Goal: Transaction & Acquisition: Purchase product/service

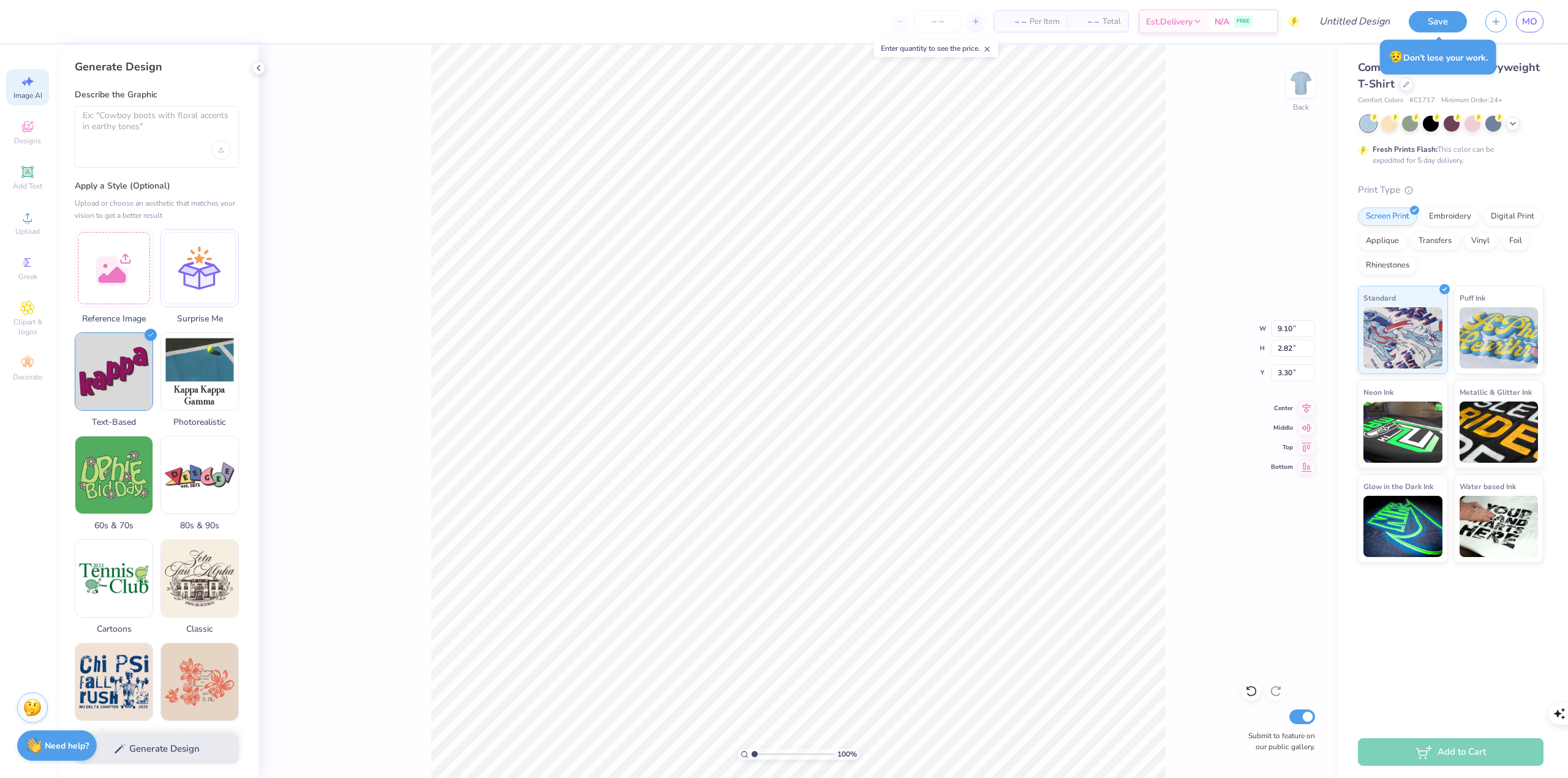
select select "4"
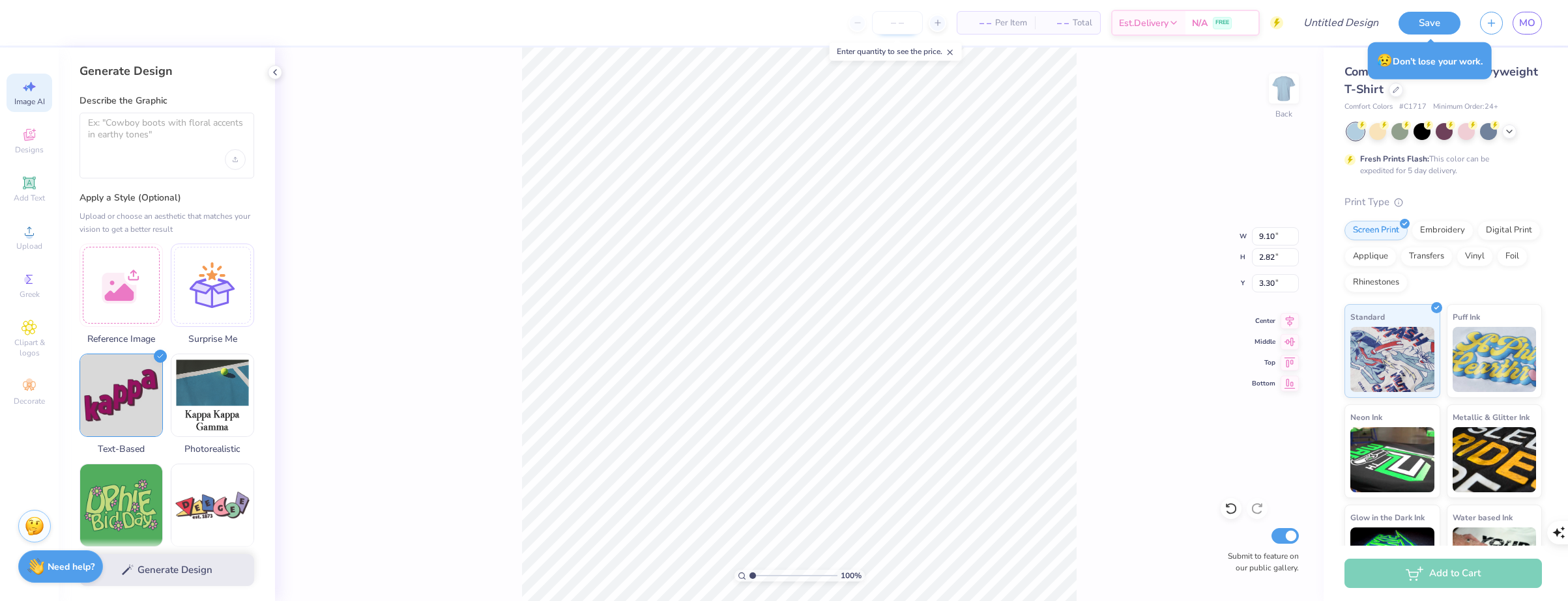
click at [895, 18] on input "number" at bounding box center [897, 23] width 51 height 23
type input "30"
click at [1134, 29] on span "Est. Delivery" at bounding box center [1109, 25] width 49 height 14
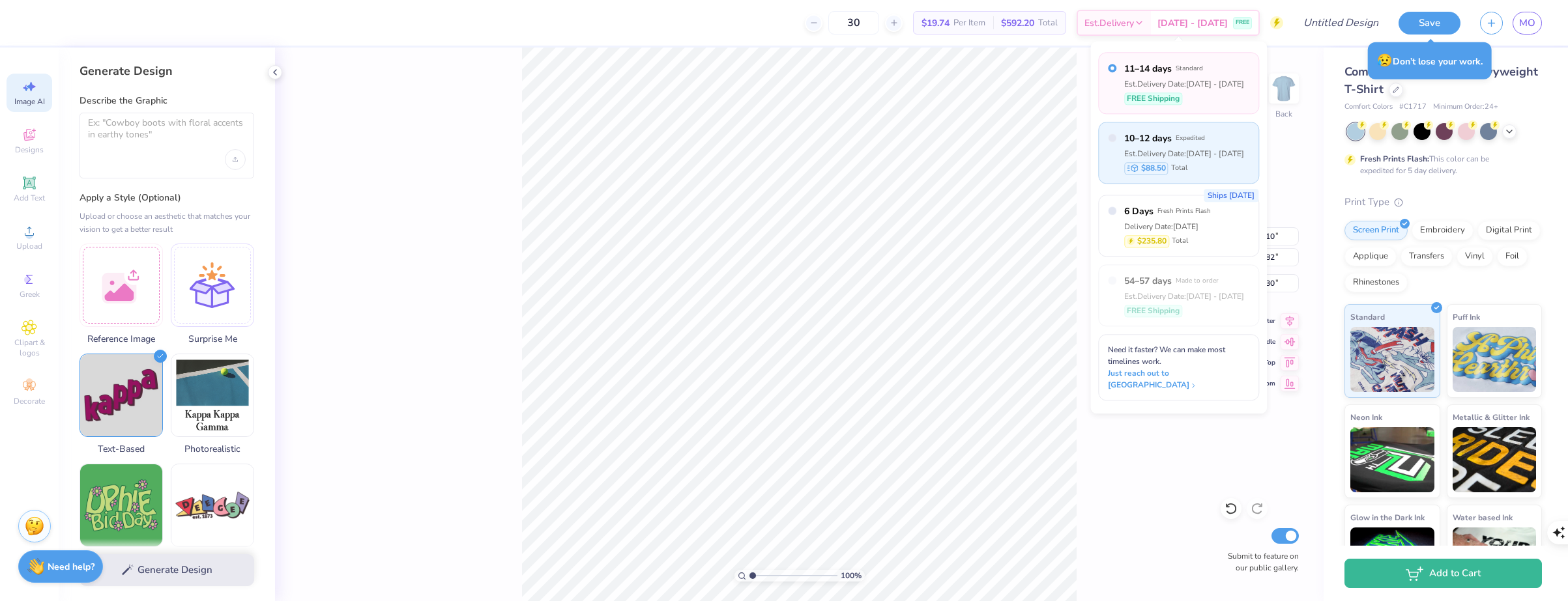
click at [1213, 152] on div "Est. Delivery Date: [DATE] - [DATE]" at bounding box center [1184, 154] width 120 height 12
radio input "false"
radio input "true"
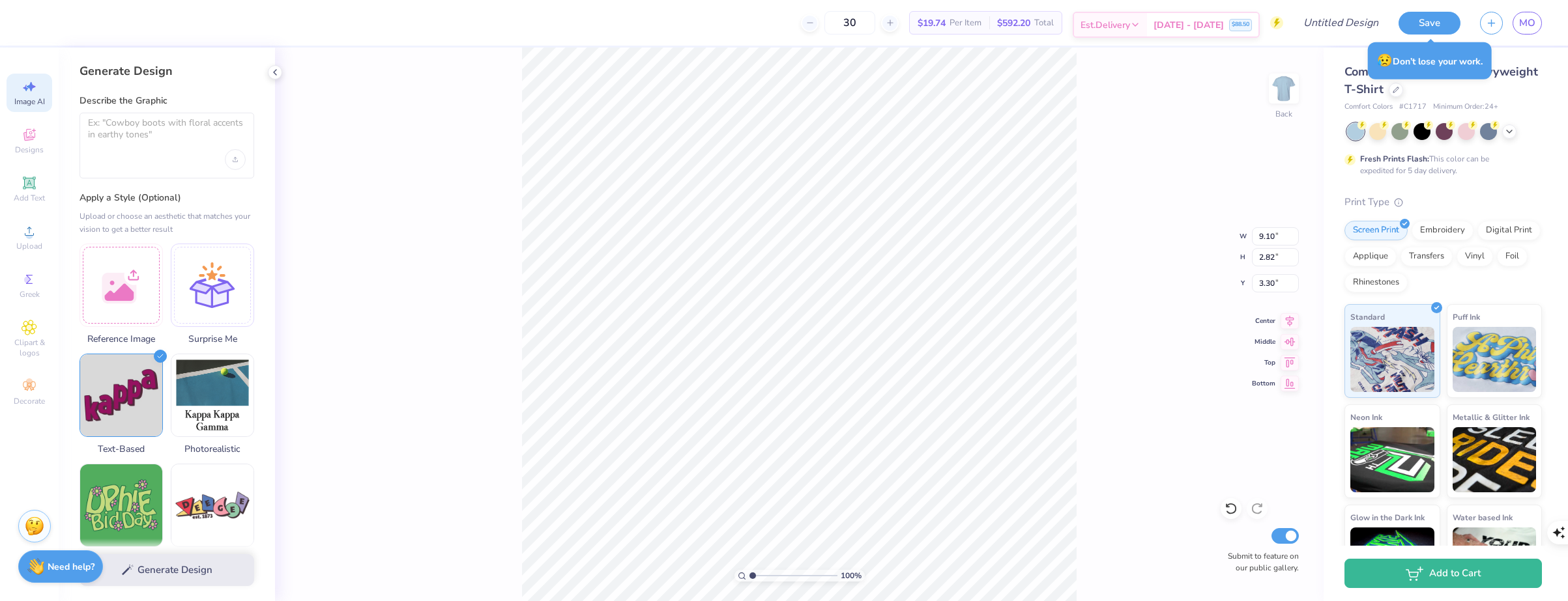
click at [1211, 13] on div "[DATE] - [DATE] $88.50" at bounding box center [1203, 25] width 112 height 23
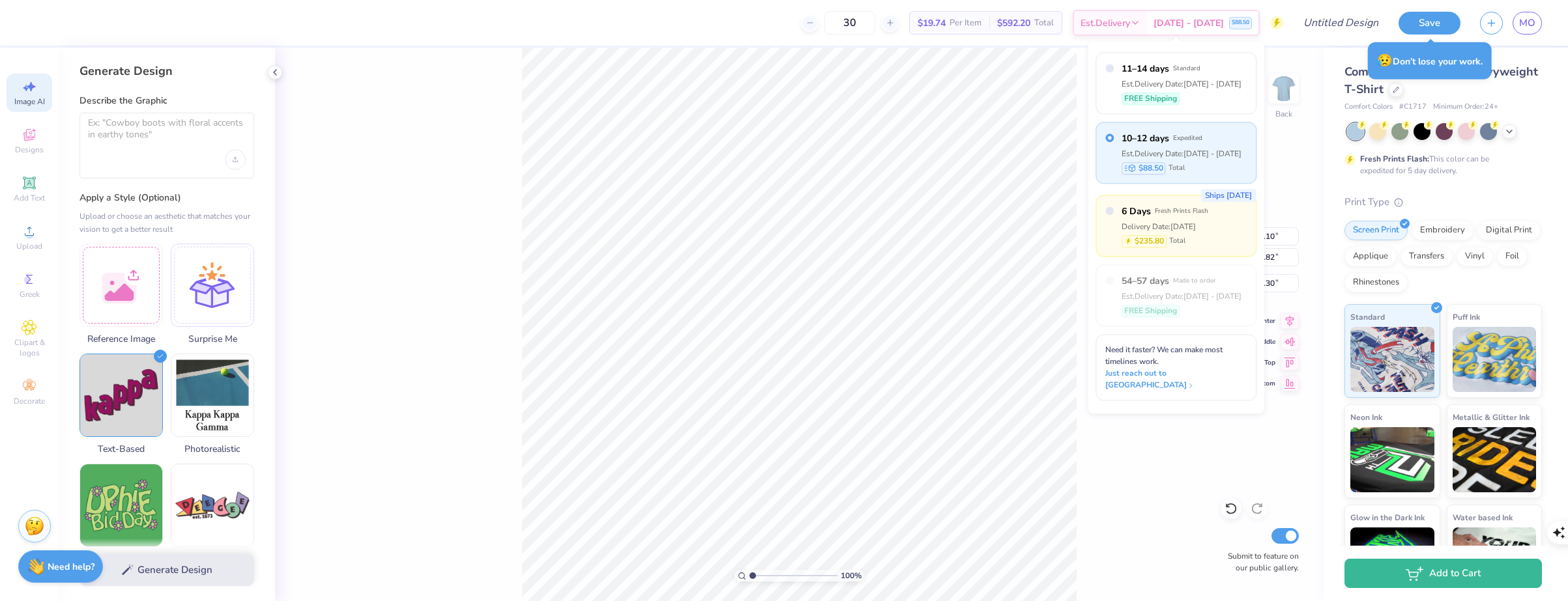
click at [1161, 245] on span "$235.80" at bounding box center [1149, 241] width 29 height 12
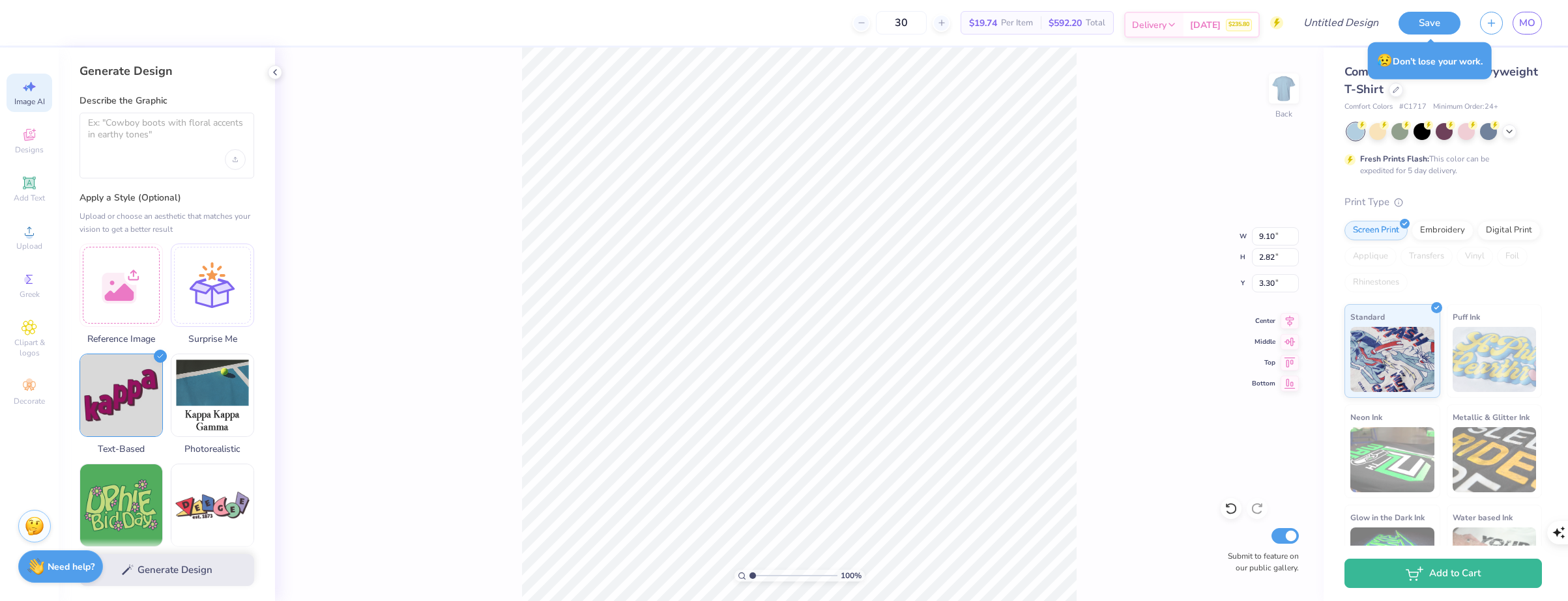
click at [1193, 25] on div "[DATE] $235.80" at bounding box center [1220, 25] width 75 height 23
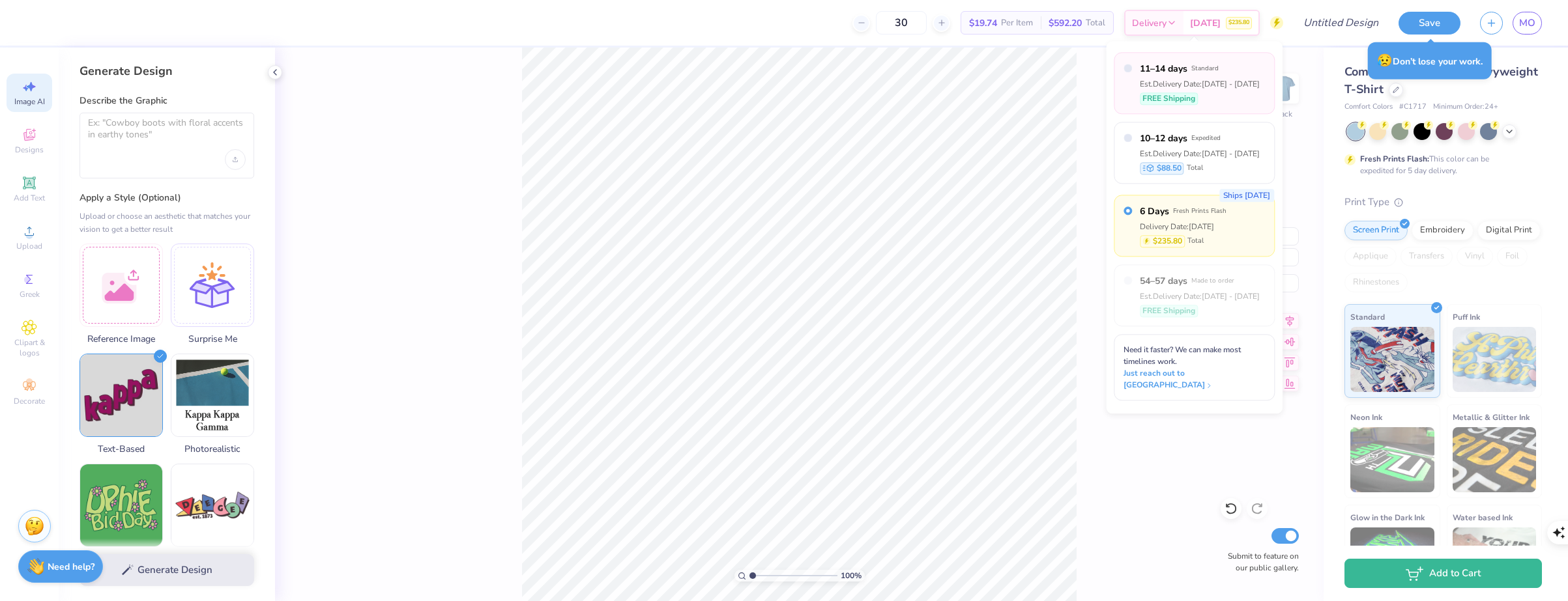
click at [1235, 77] on div "11–14 days Standard Est. Delivery Date: [DATE] - [DATE] FREE Shipping" at bounding box center [1200, 83] width 120 height 42
radio input "true"
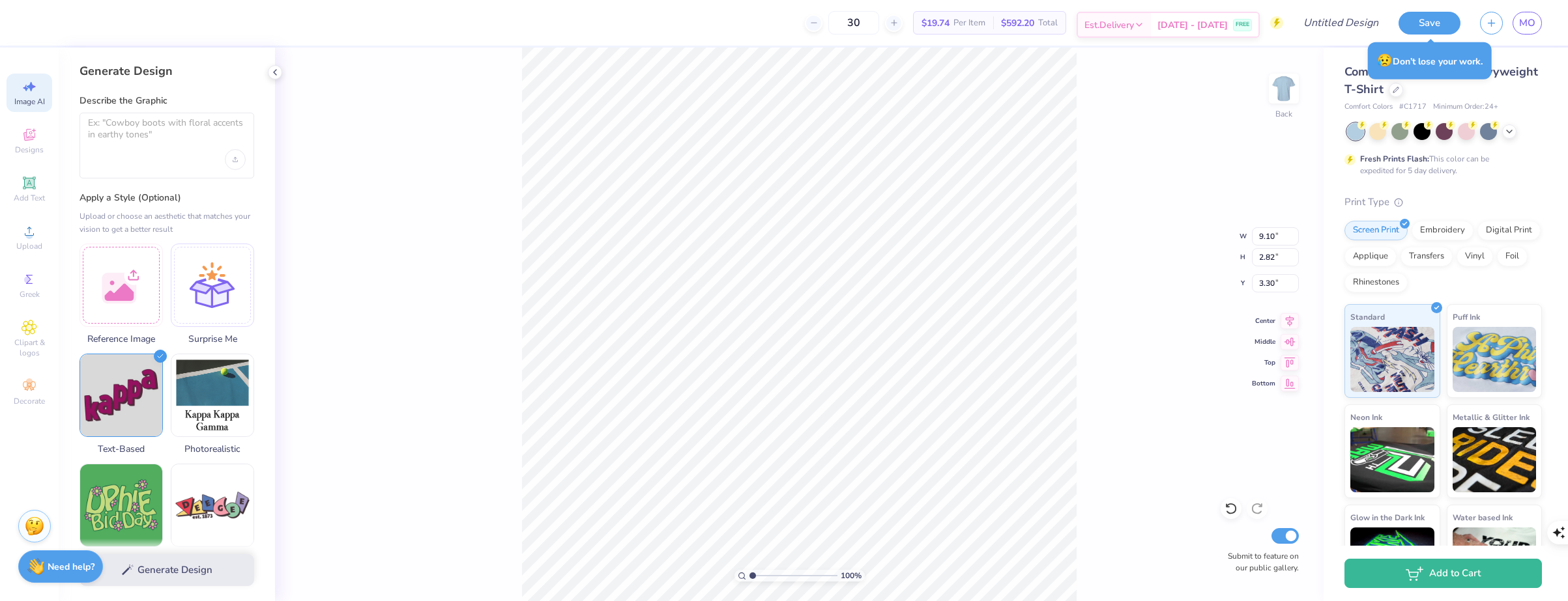
click at [1174, 16] on div "[DATE] - [DATE] FREE" at bounding box center [1205, 25] width 108 height 23
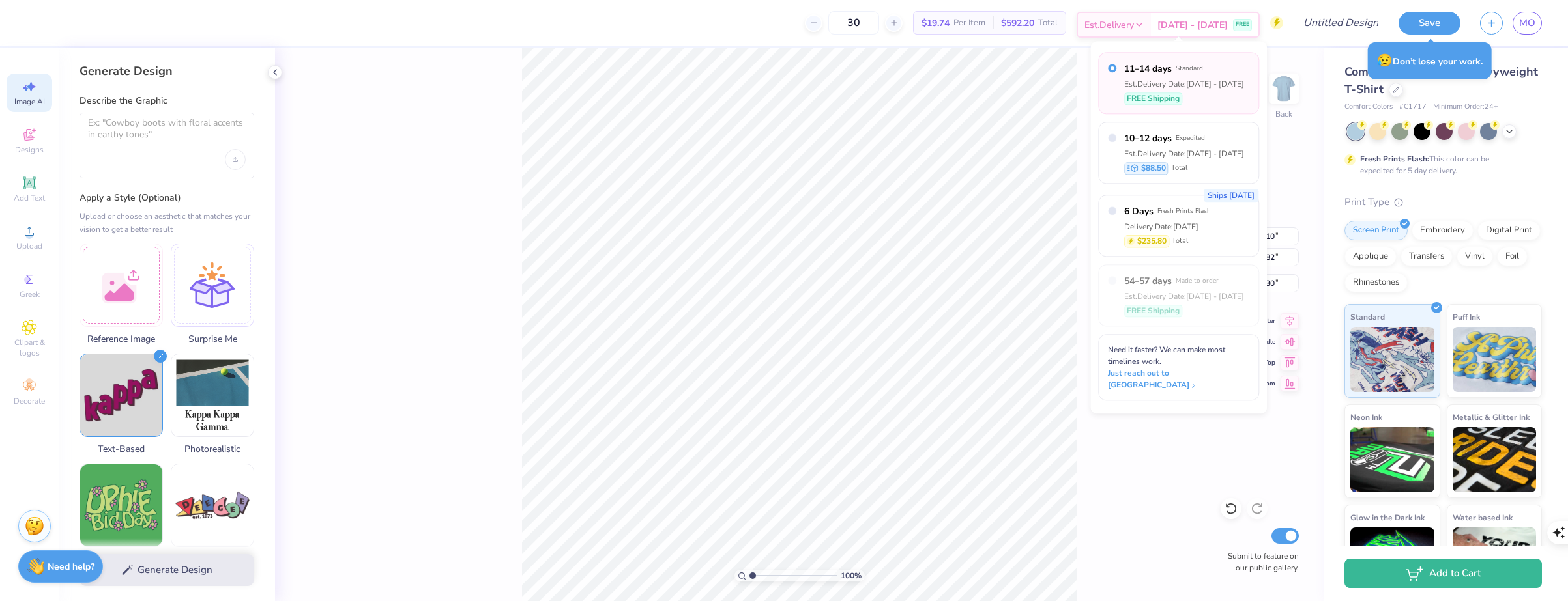
click at [1226, 27] on span "[DATE] - [DATE]" at bounding box center [1192, 25] width 71 height 14
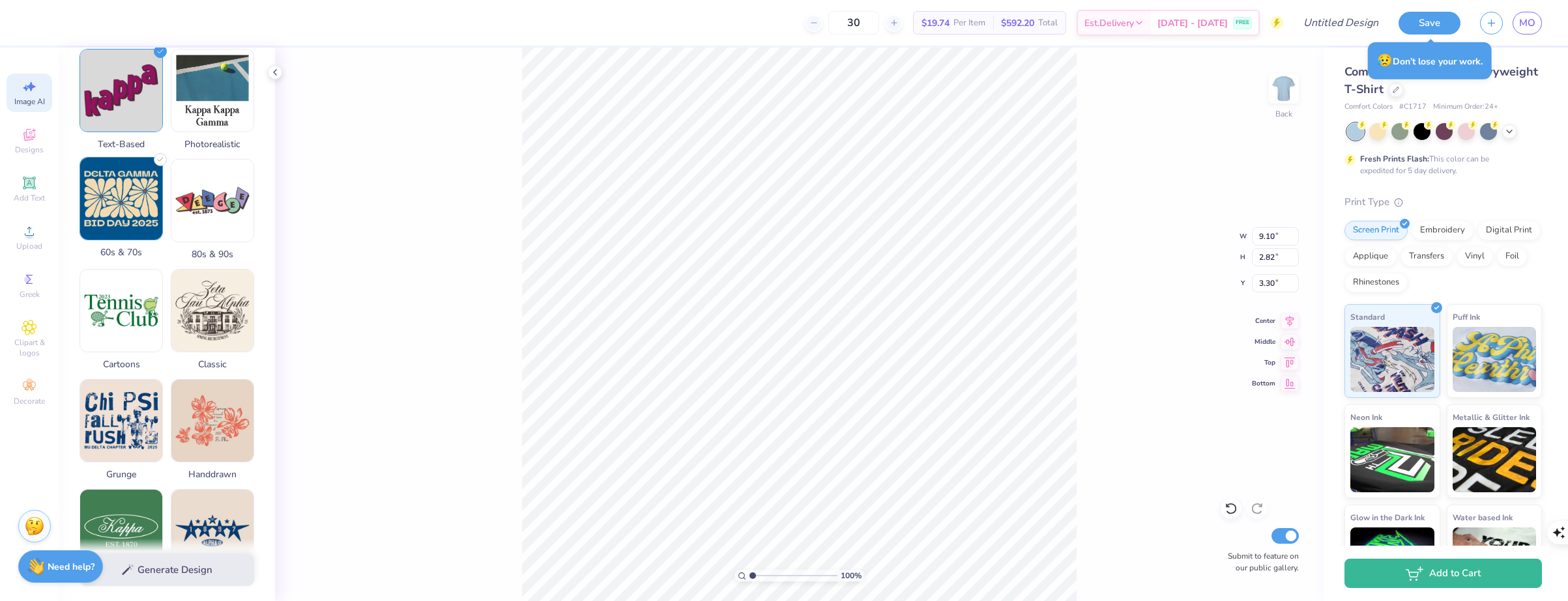
scroll to position [326, 0]
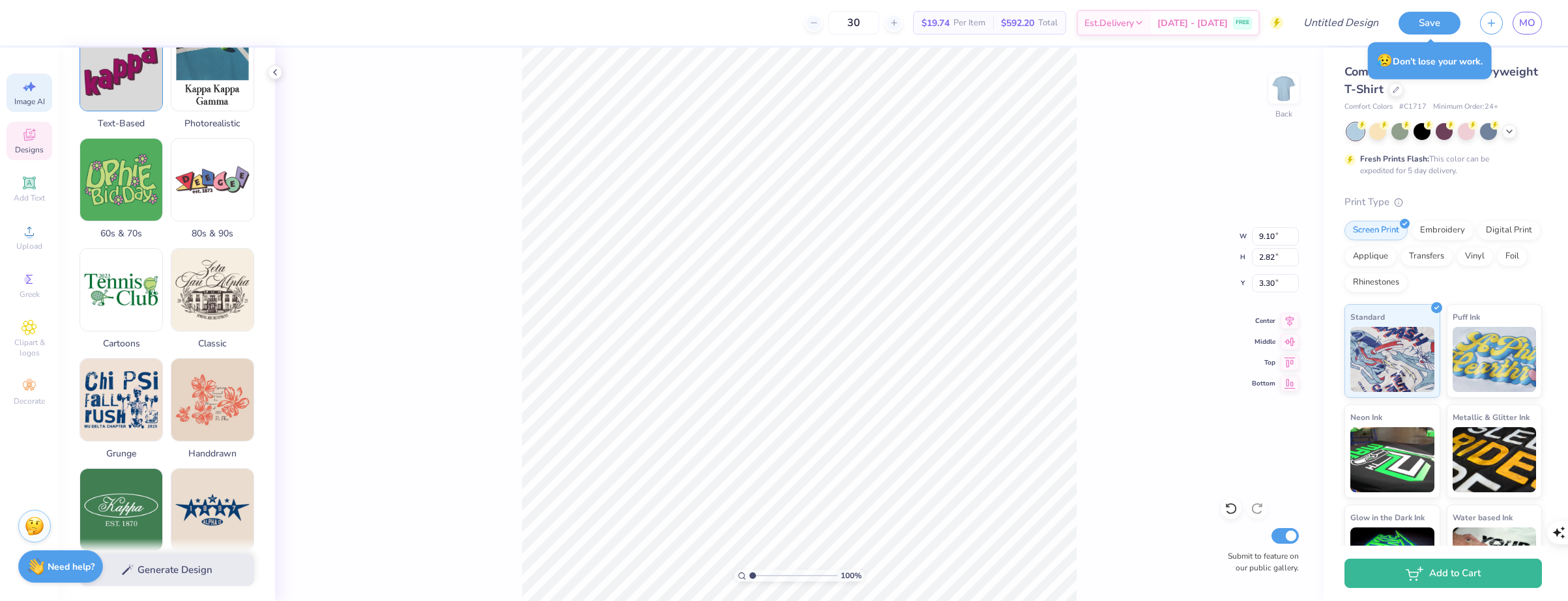
click at [36, 131] on icon at bounding box center [29, 134] width 16 height 16
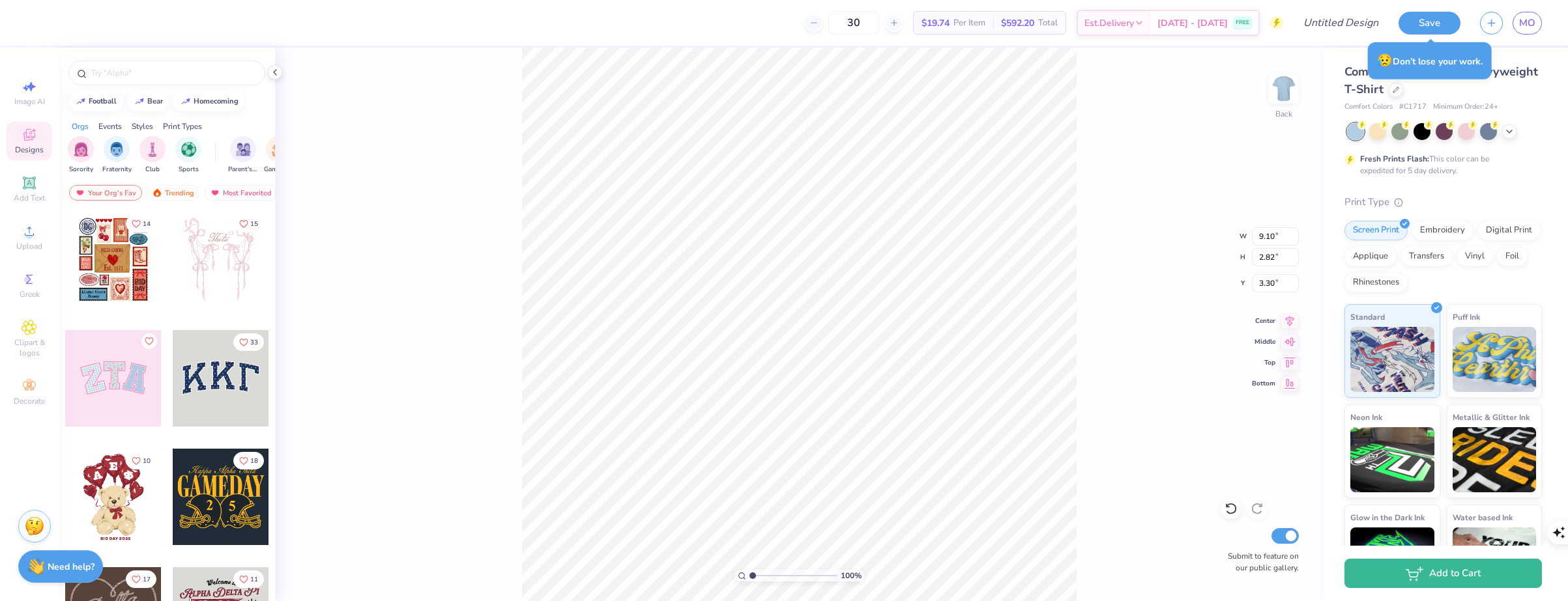
click at [120, 423] on div at bounding box center [113, 378] width 97 height 97
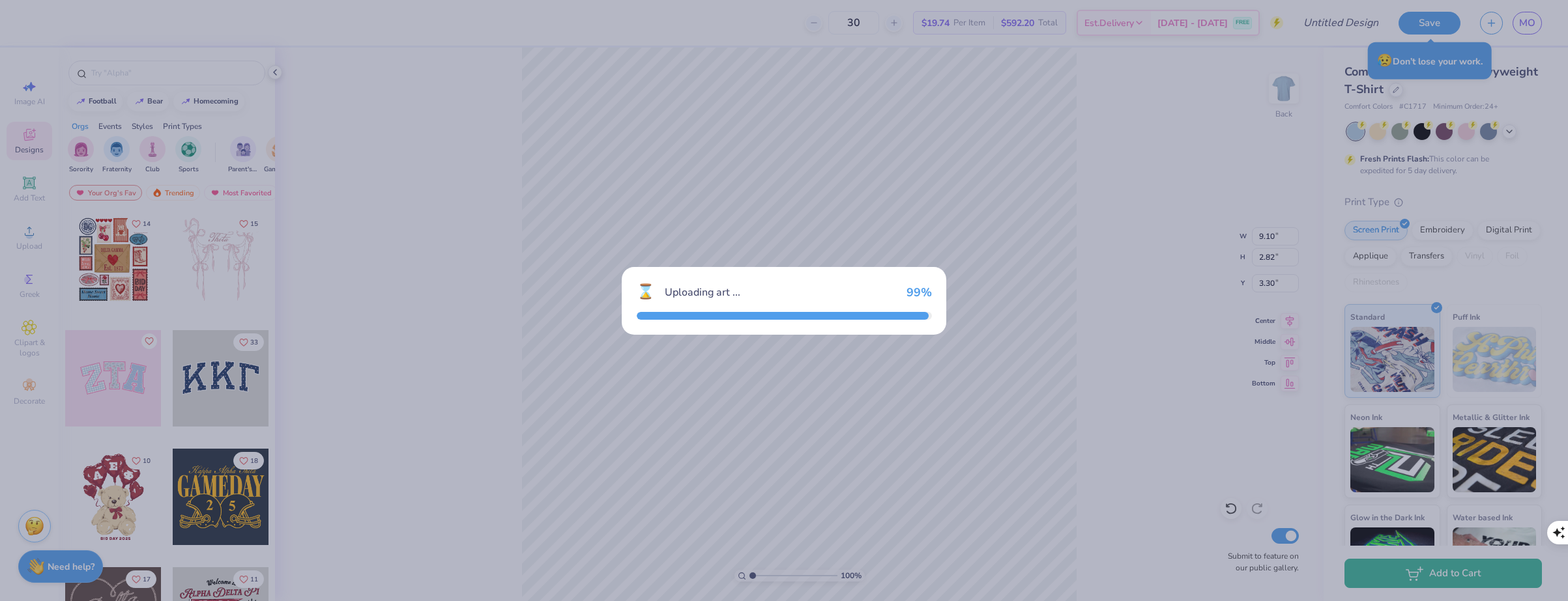
type input "9.71"
type input "4.86"
type input "3.00"
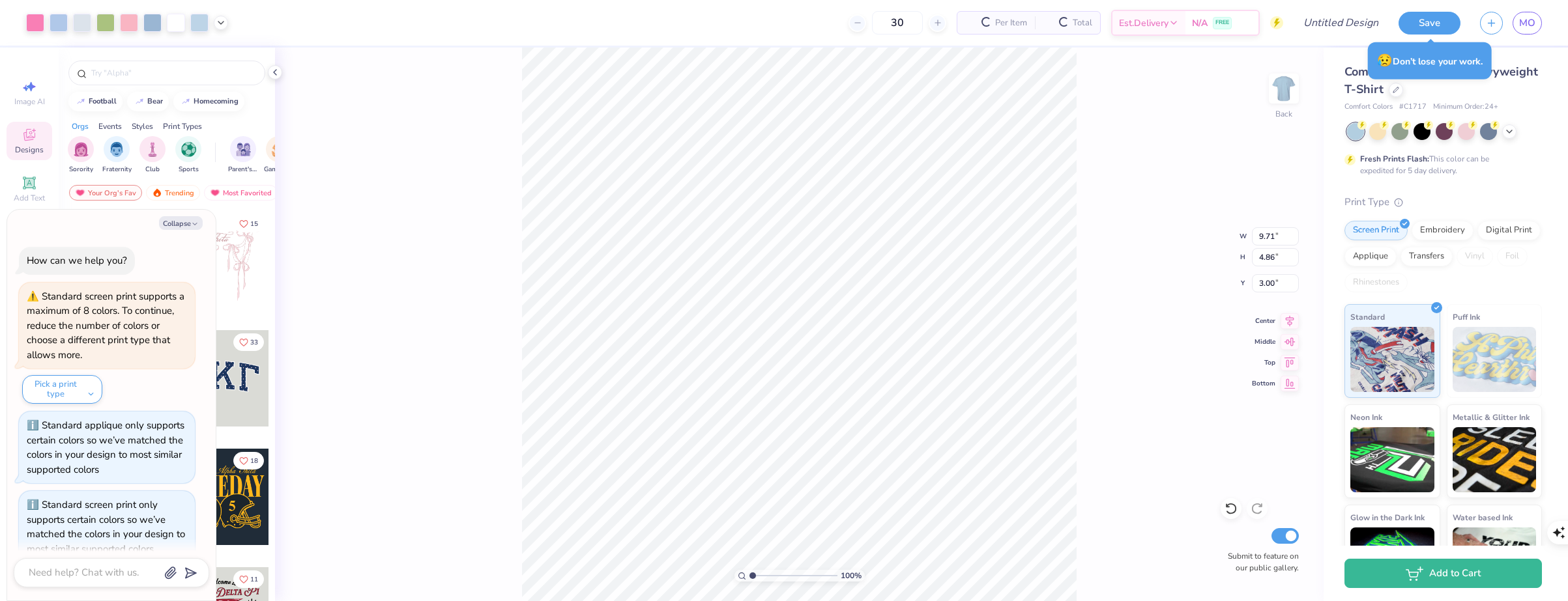
scroll to position [199, 0]
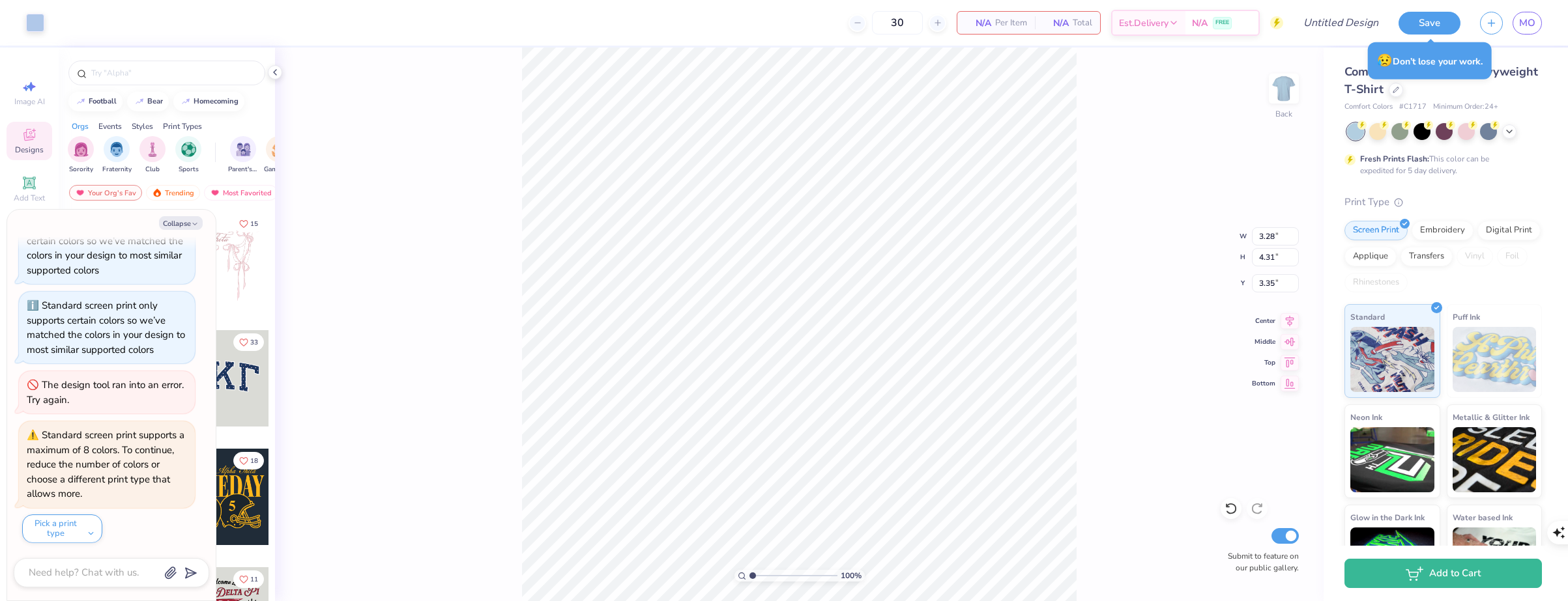
type textarea "x"
type input "2.98"
type input "3.88"
type input "3.13"
click at [181, 220] on button "Collapse" at bounding box center [181, 223] width 44 height 14
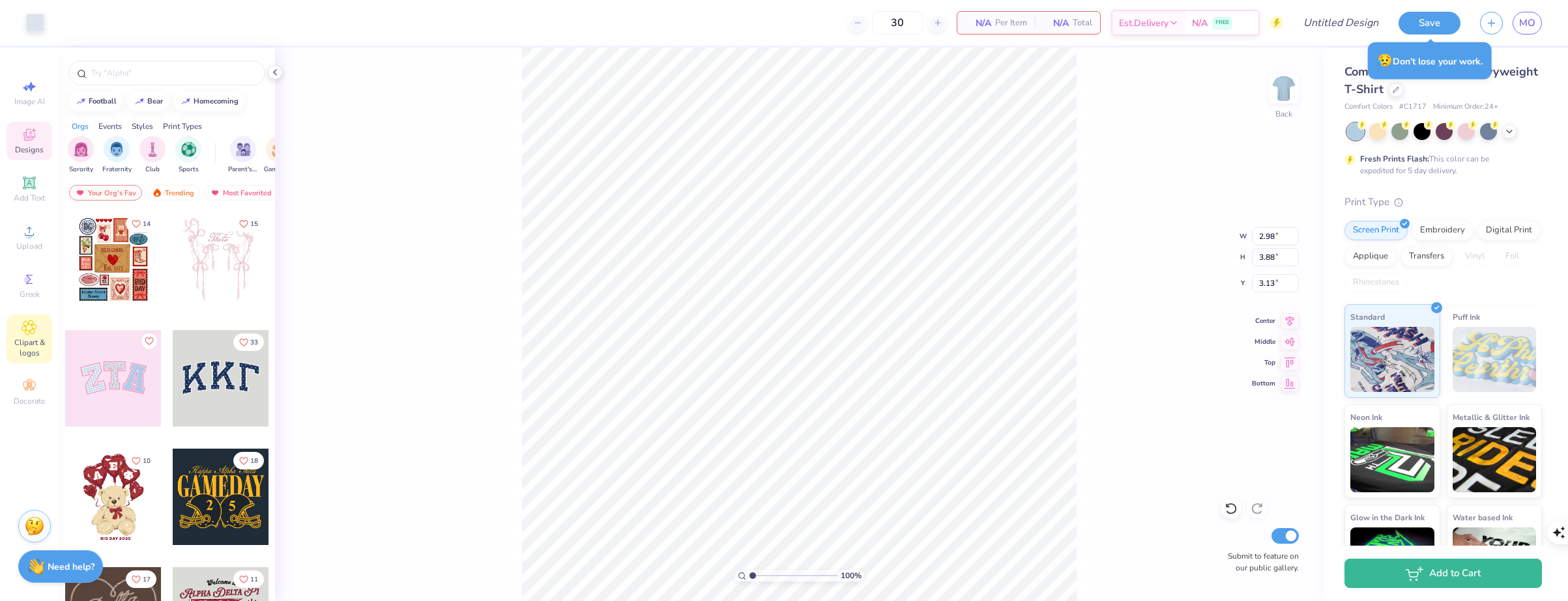
click at [30, 326] on icon at bounding box center [29, 328] width 7 height 7
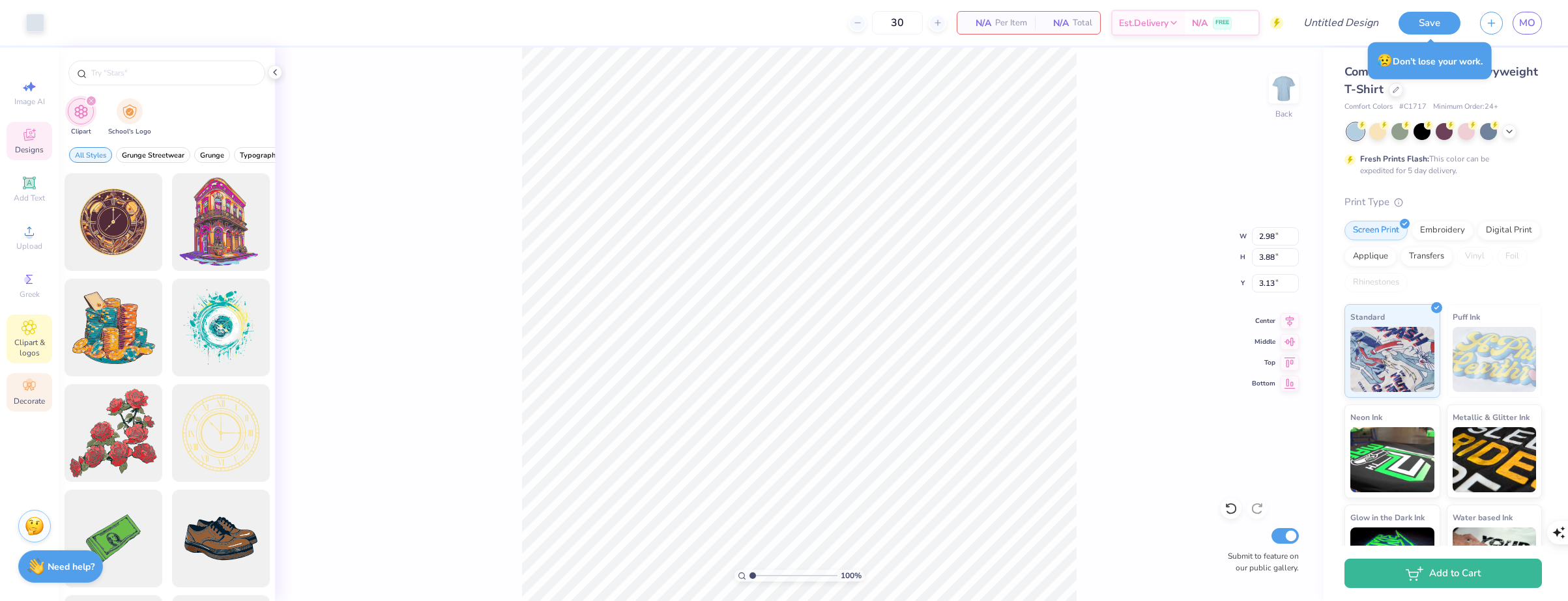
click at [29, 398] on span "Decorate" at bounding box center [29, 401] width 32 height 10
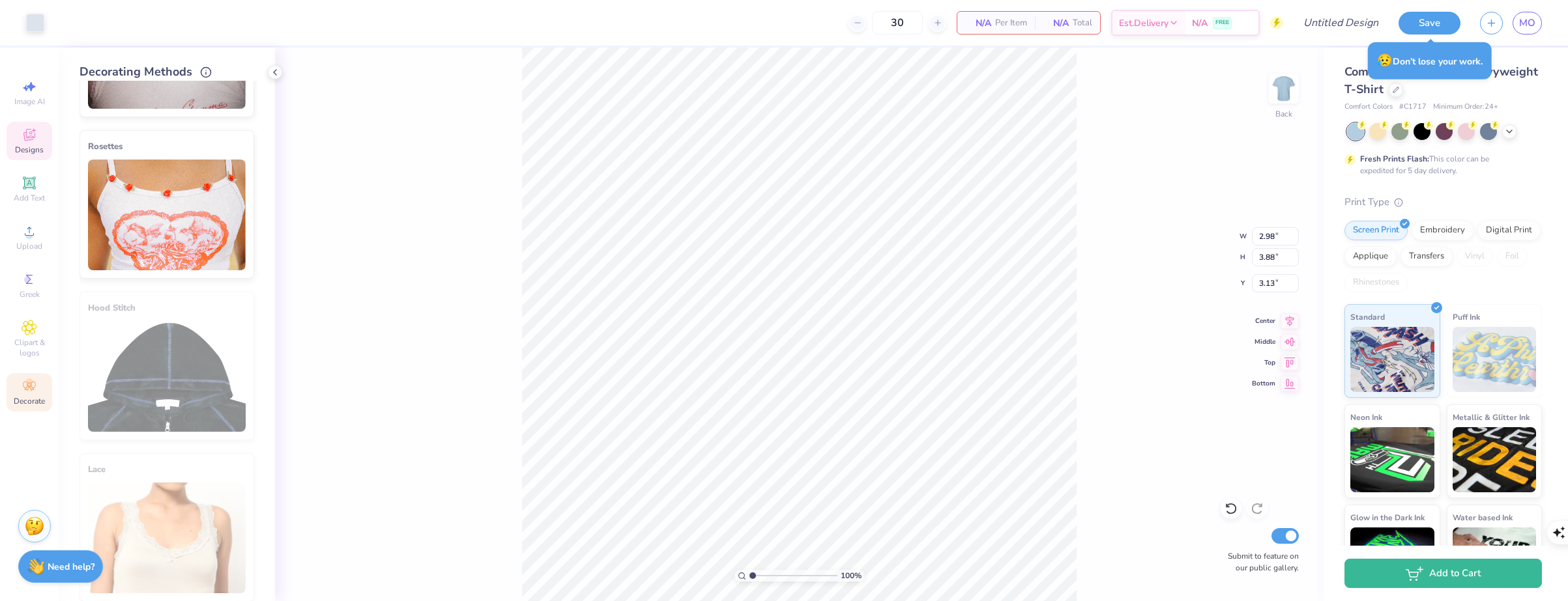
scroll to position [617, 0]
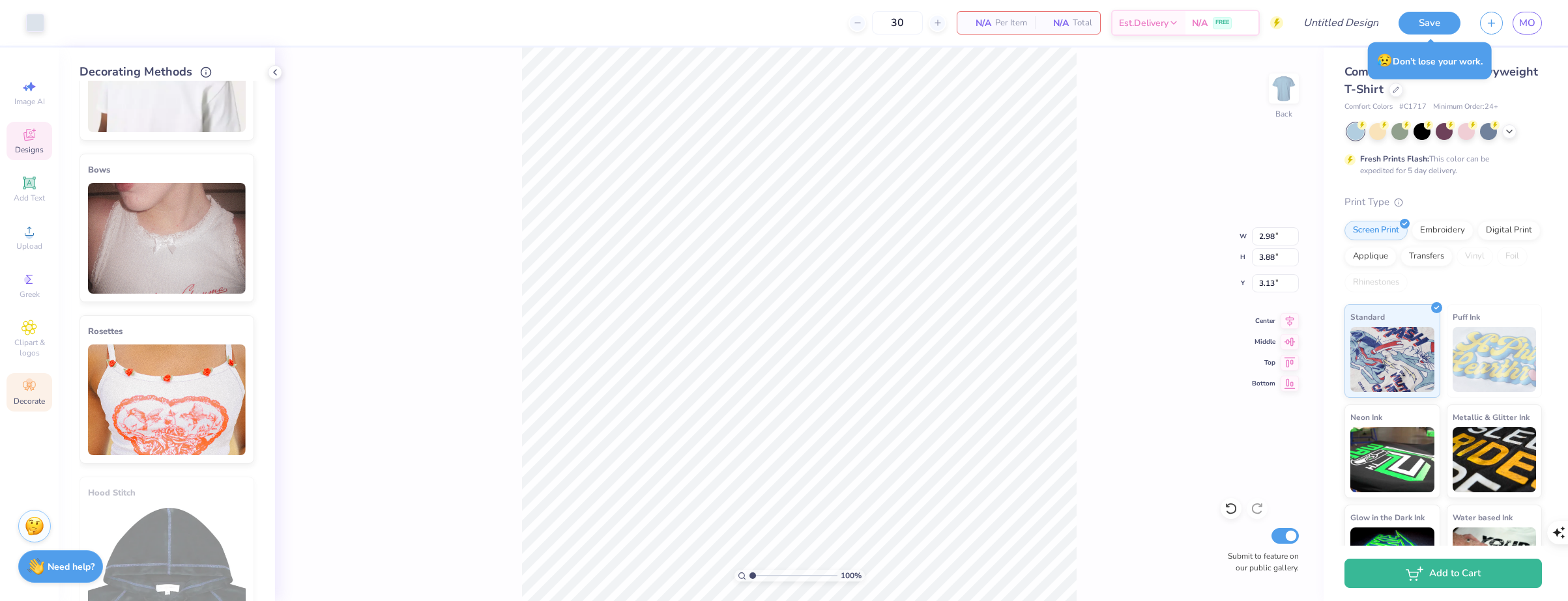
click at [212, 260] on img at bounding box center [167, 238] width 158 height 111
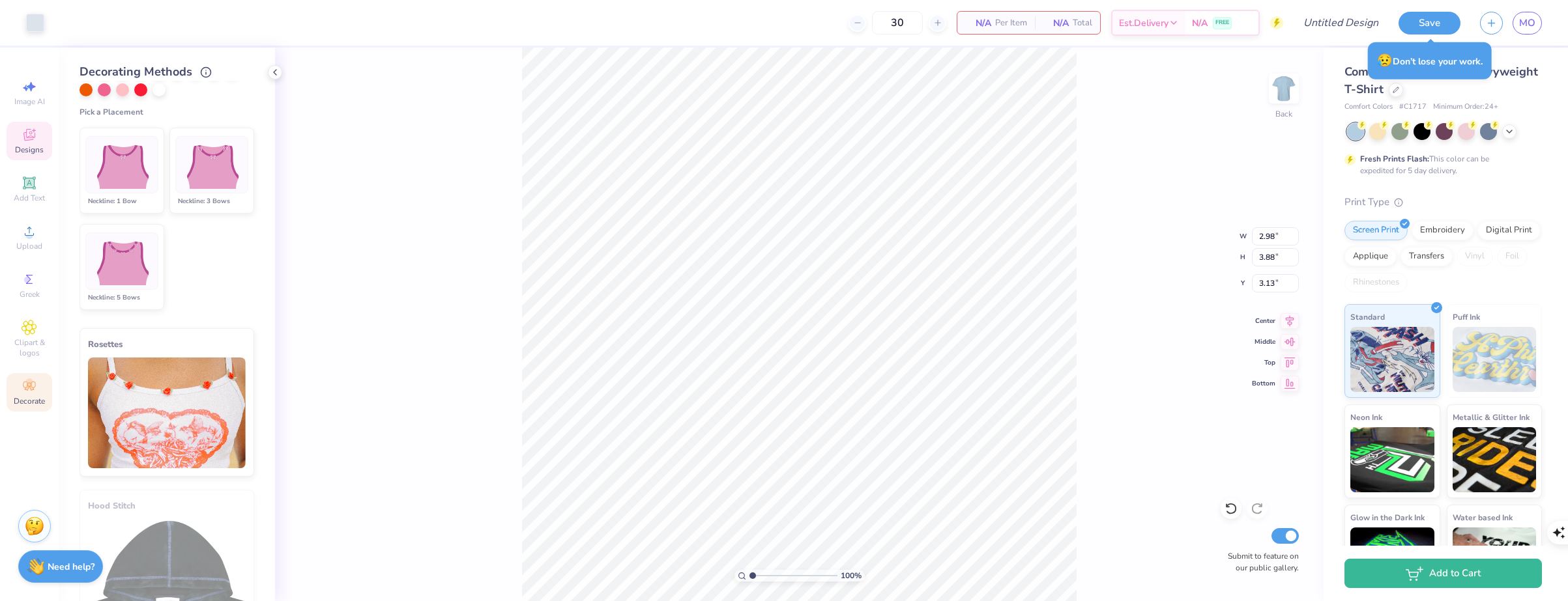
scroll to position [702, 0]
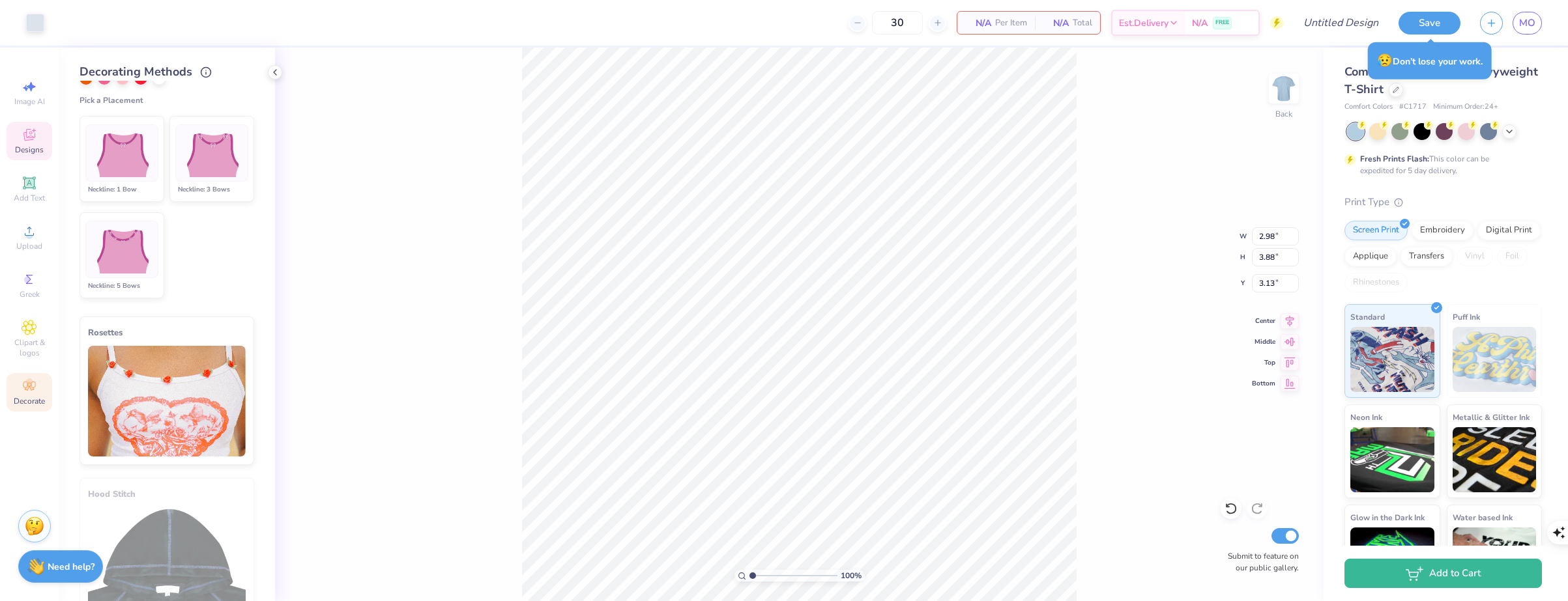
click at [192, 154] on img at bounding box center [211, 153] width 64 height 49
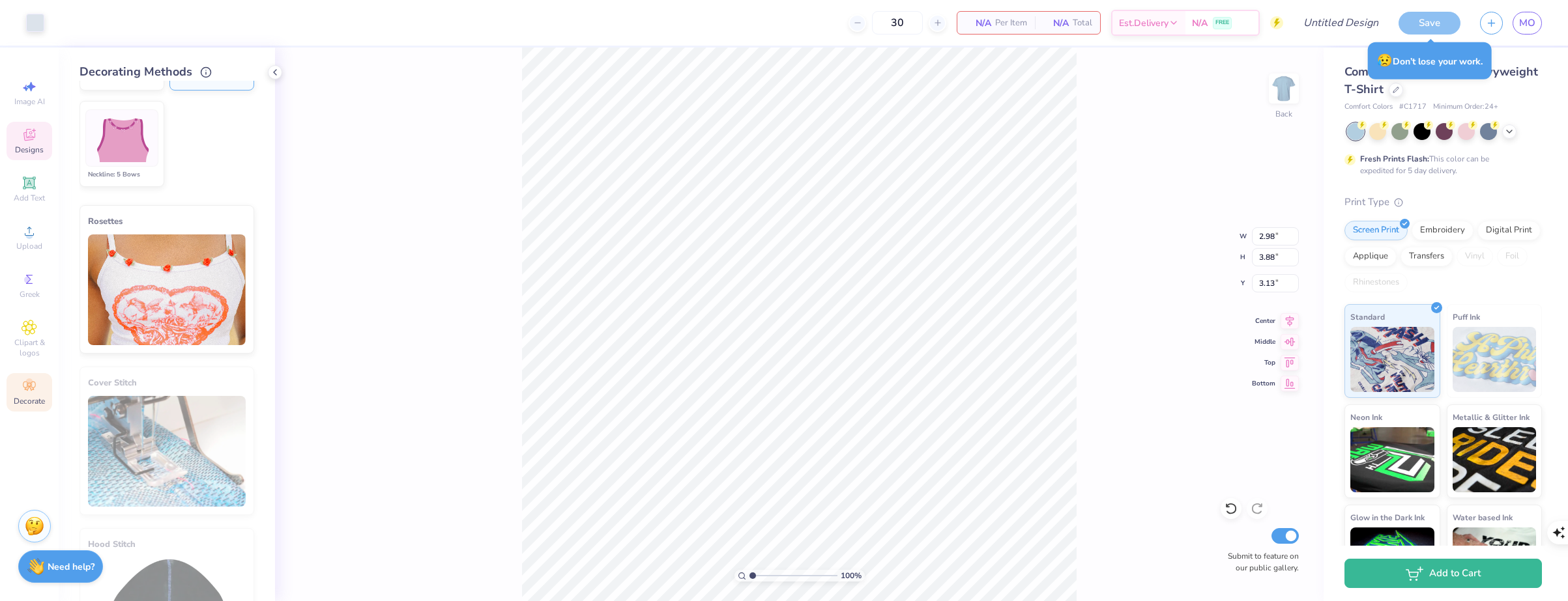
scroll to position [250, 0]
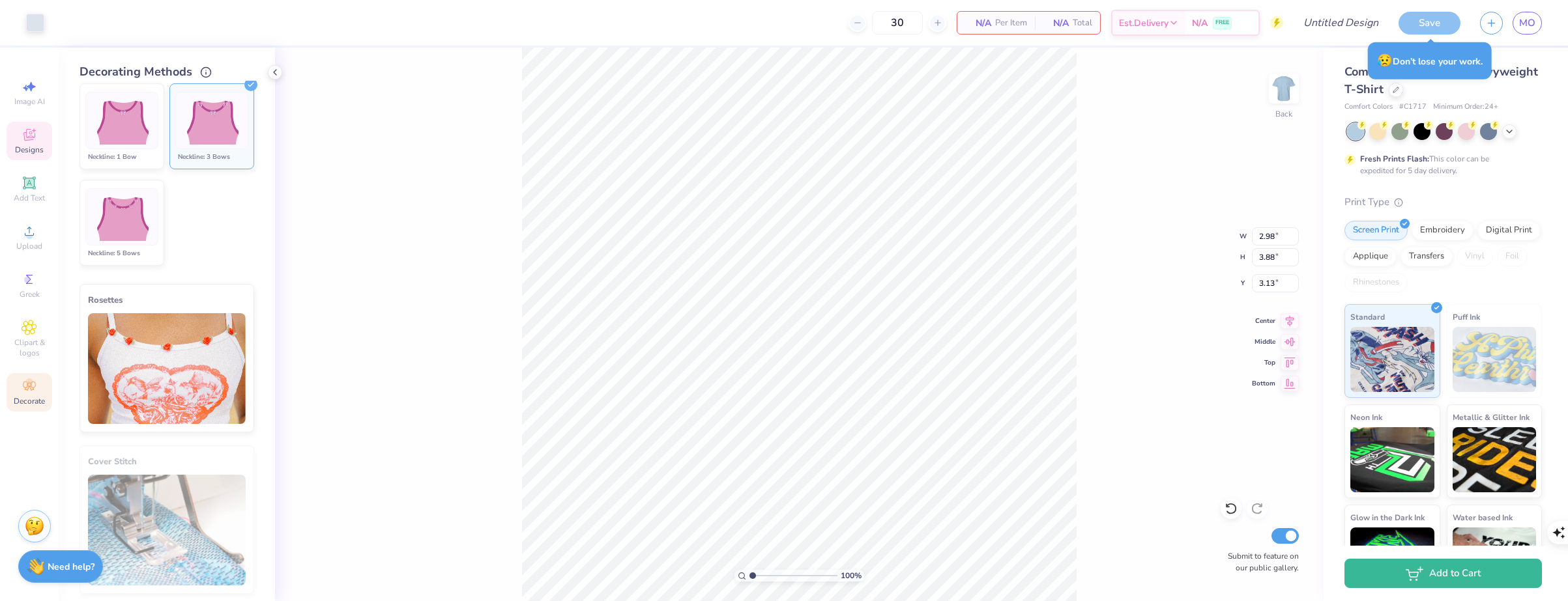
click at [192, 127] on img at bounding box center [211, 121] width 64 height 49
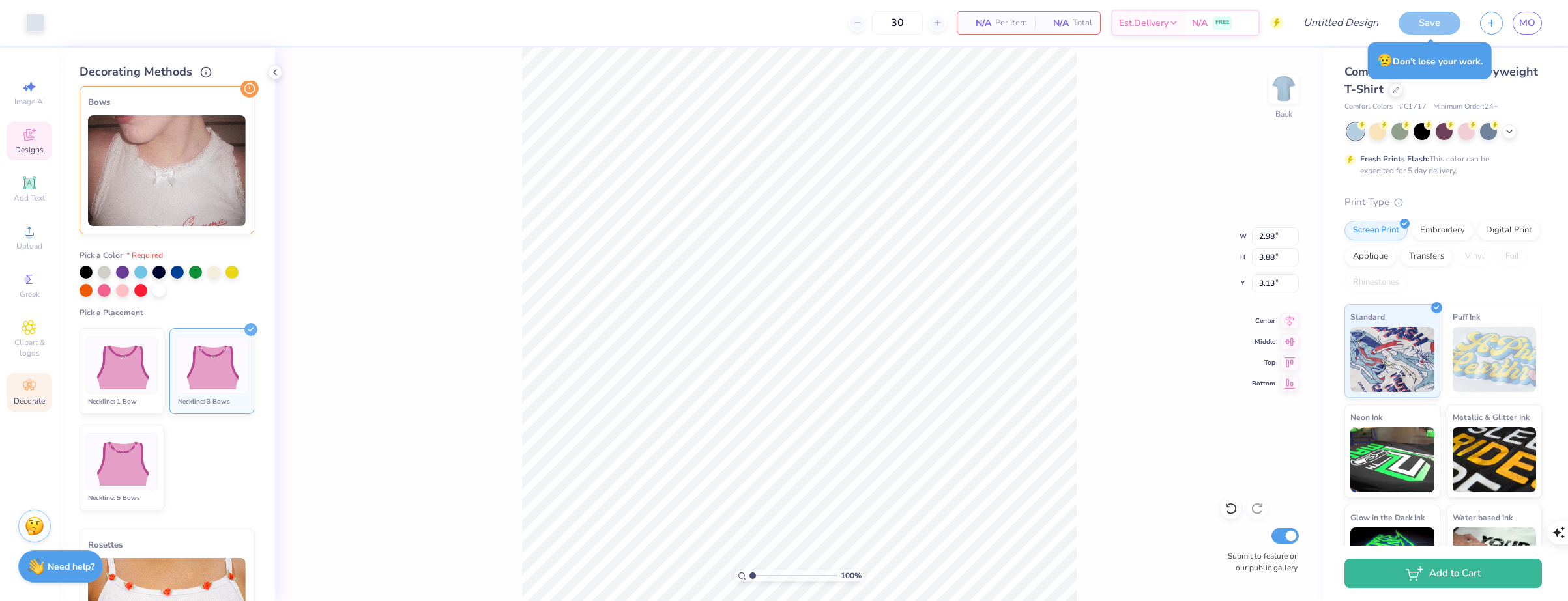
scroll to position [0, 0]
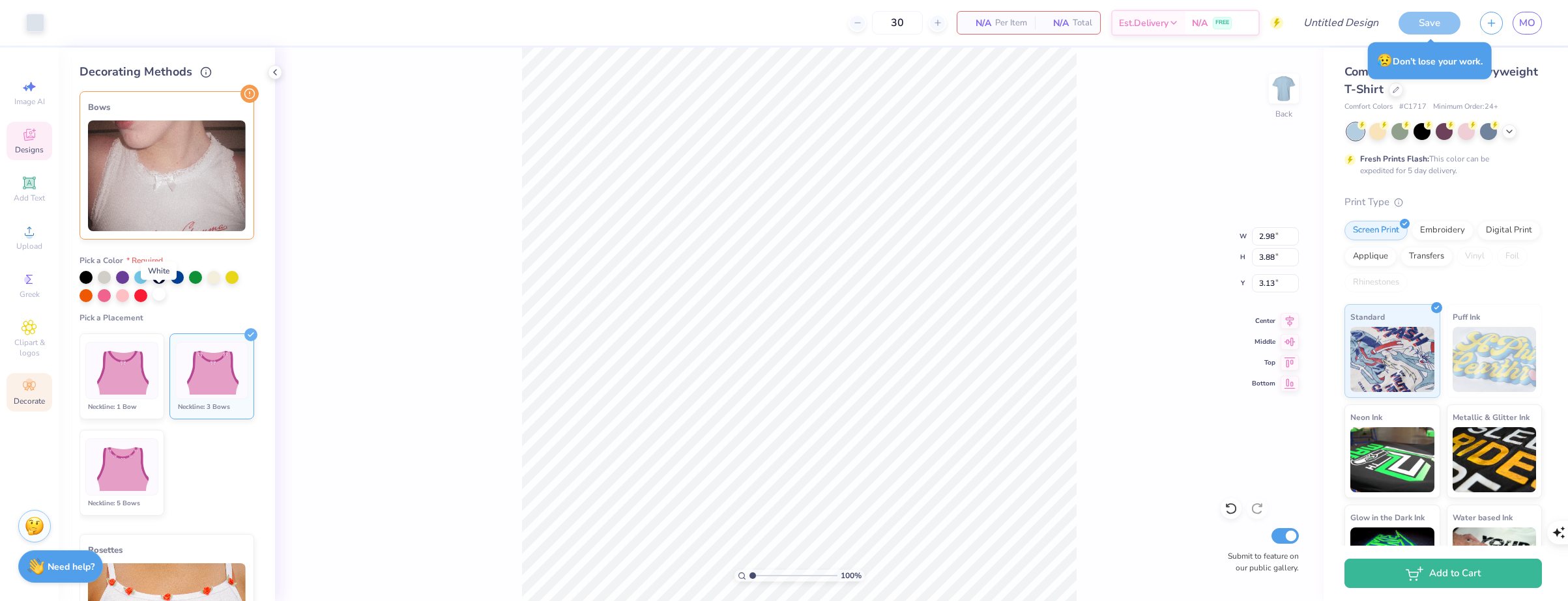
click at [156, 298] on div at bounding box center [158, 294] width 13 height 13
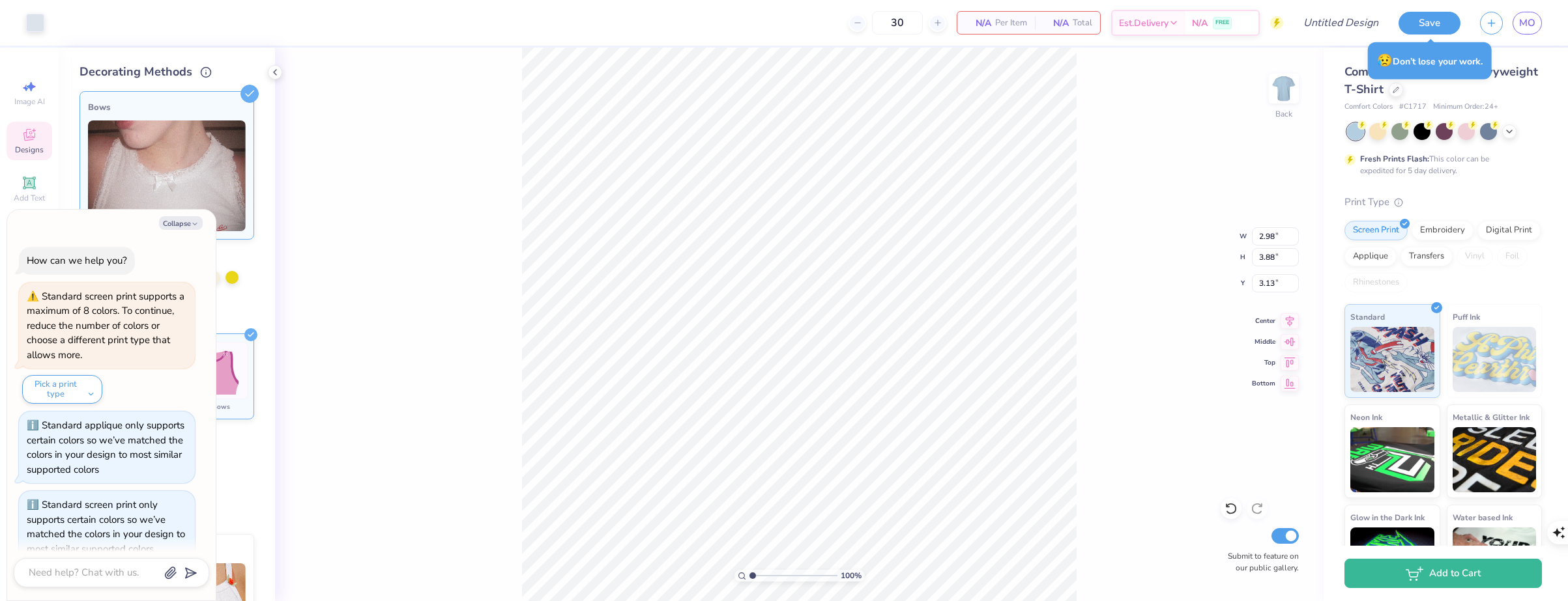
scroll to position [294, 0]
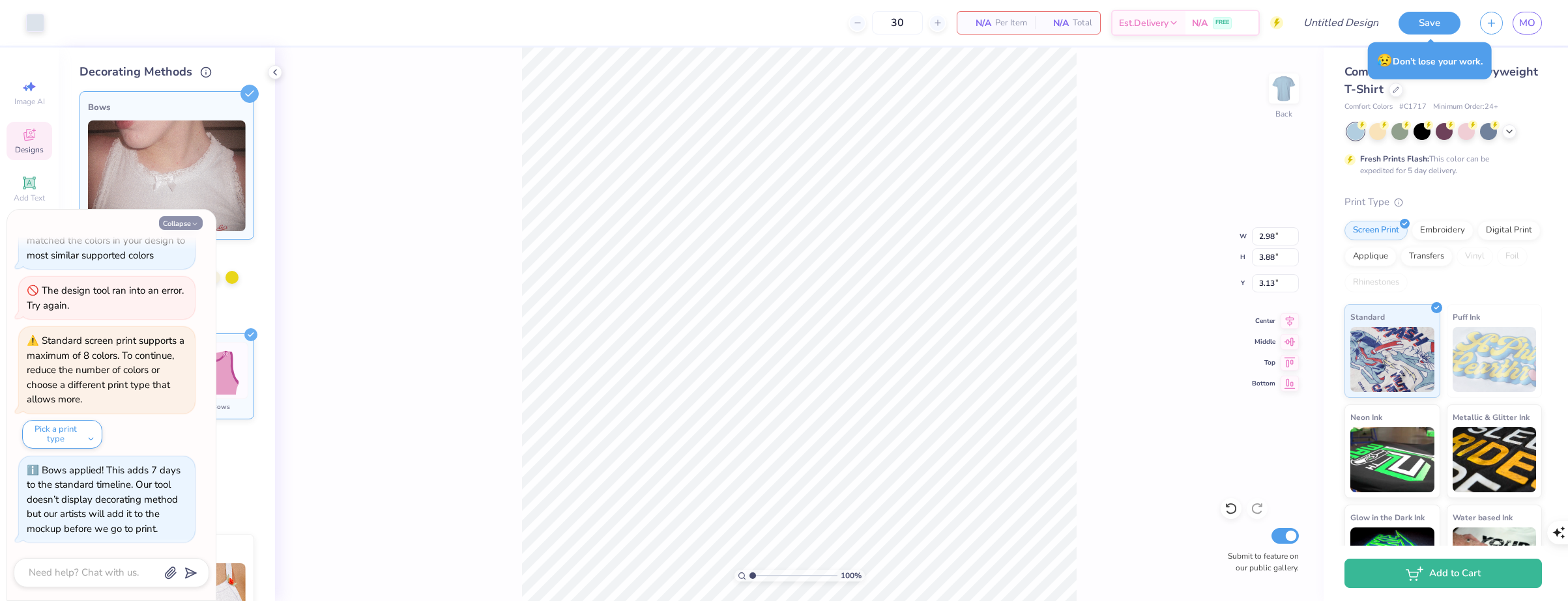
click at [176, 222] on button "Collapse" at bounding box center [181, 223] width 44 height 14
type textarea "x"
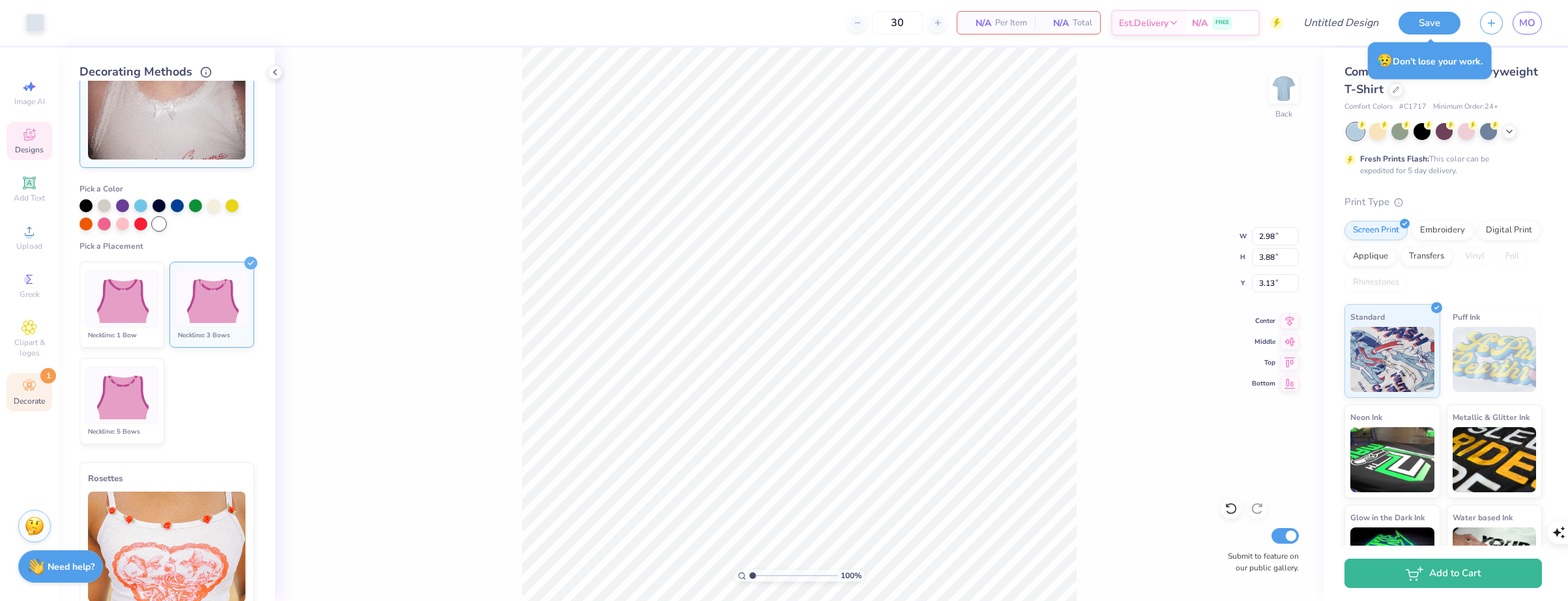
scroll to position [0, 0]
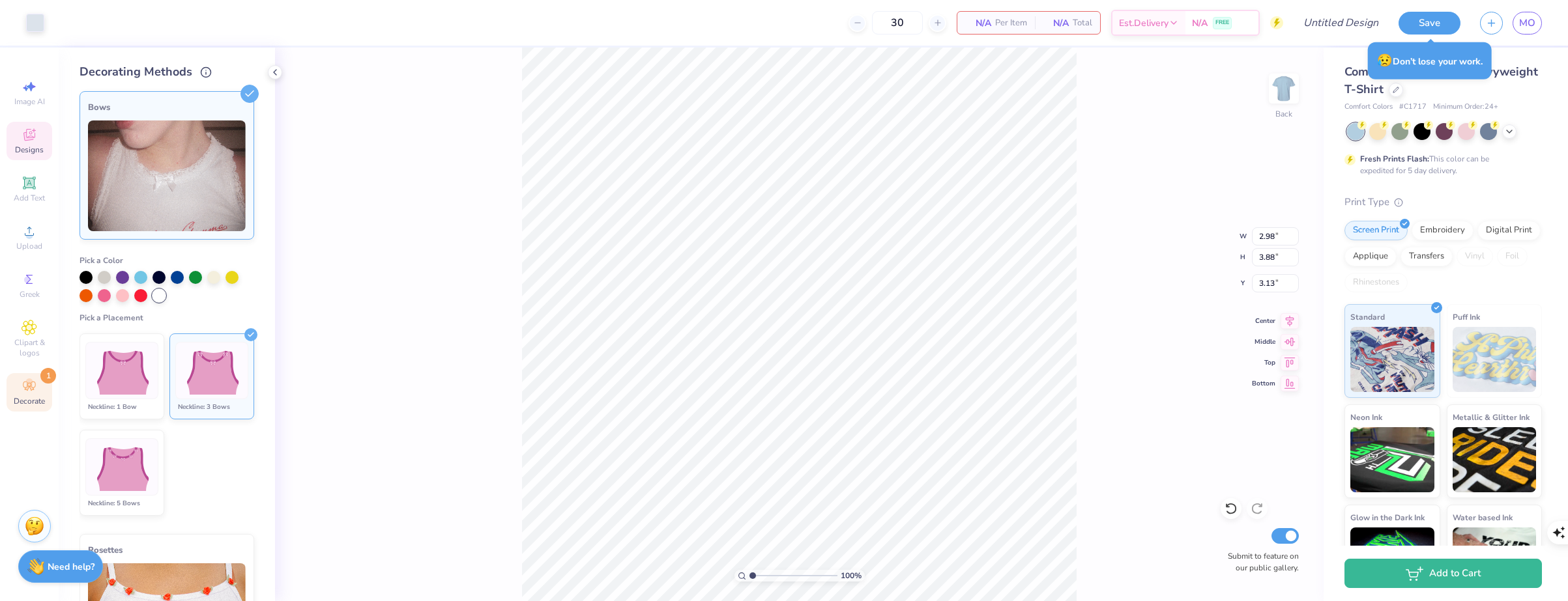
click at [184, 204] on img at bounding box center [167, 176] width 158 height 111
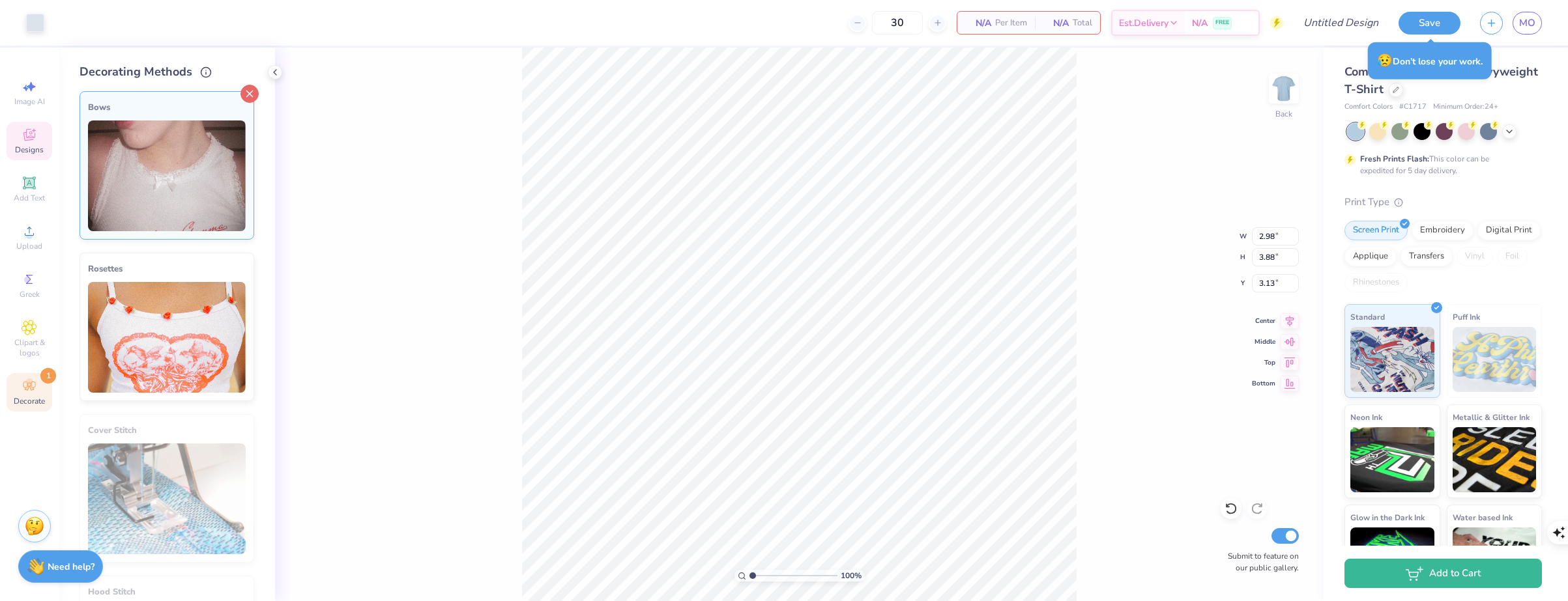
click at [241, 97] on icon at bounding box center [250, 94] width 19 height 19
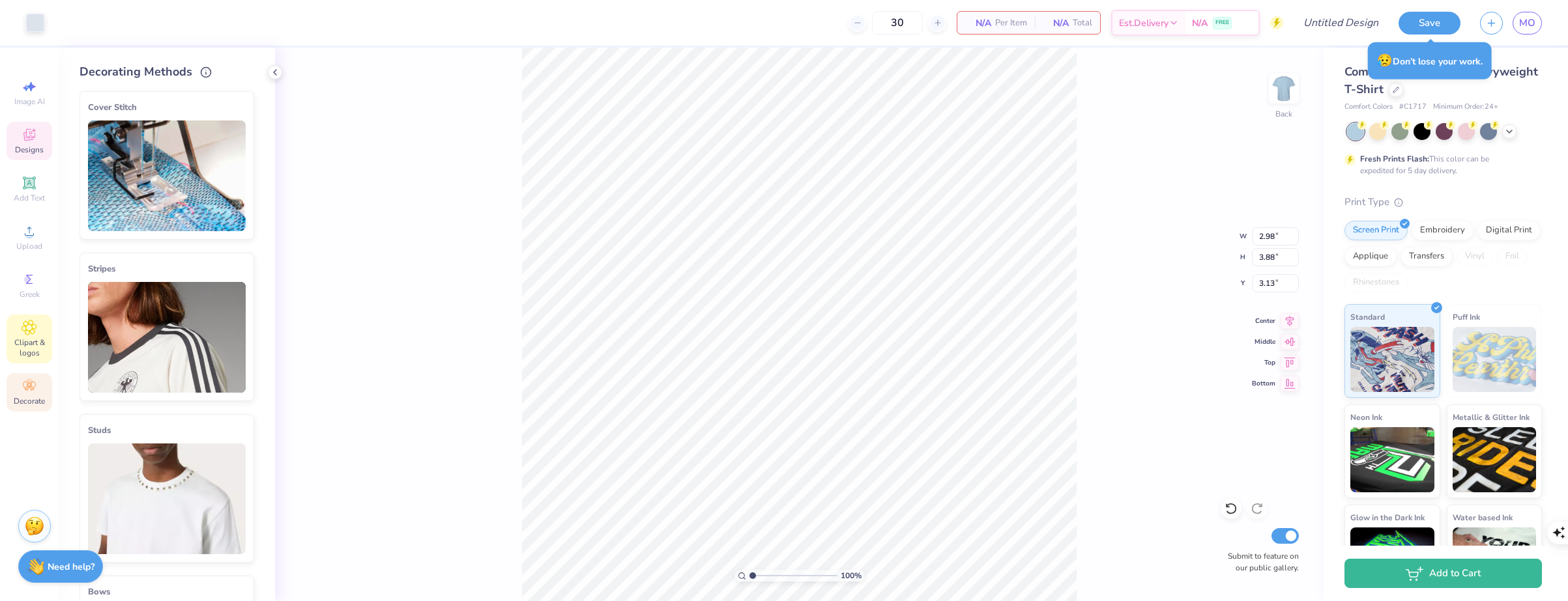
click at [14, 330] on div "Clipart & logos" at bounding box center [29, 339] width 46 height 49
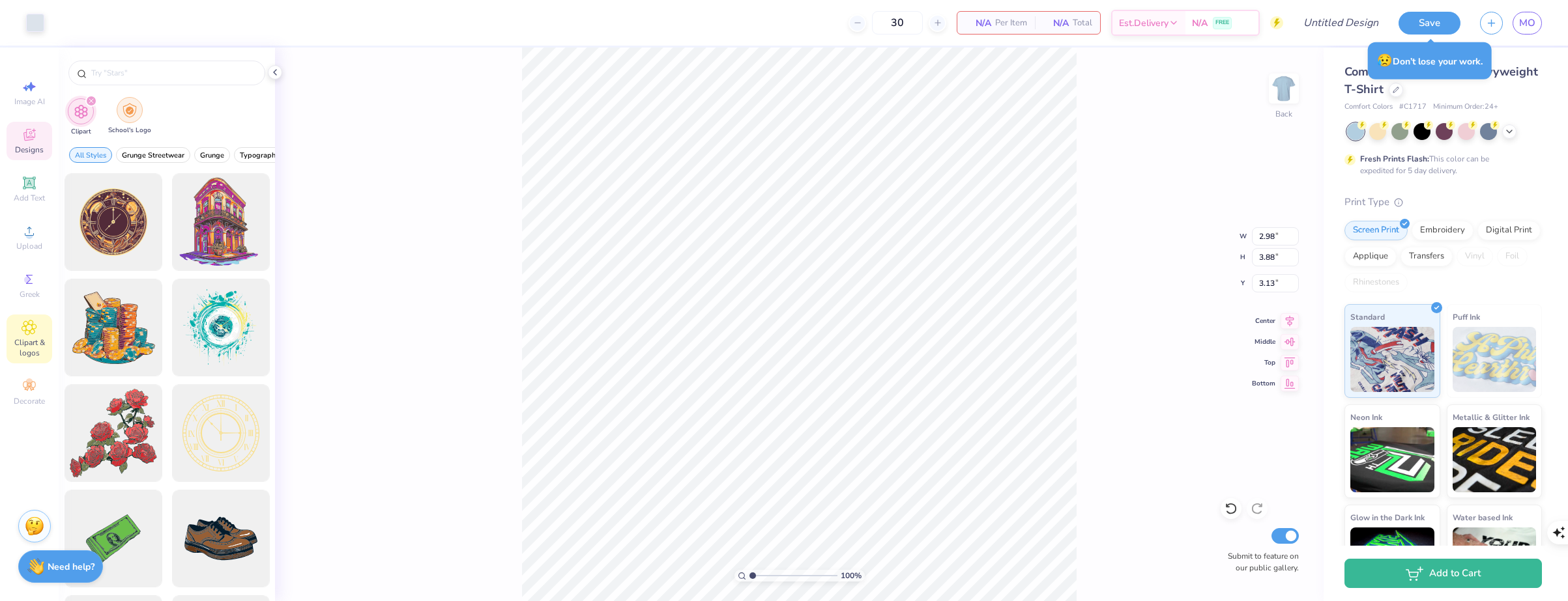
click at [134, 111] on img "filter for School's Logo" at bounding box center [130, 110] width 14 height 15
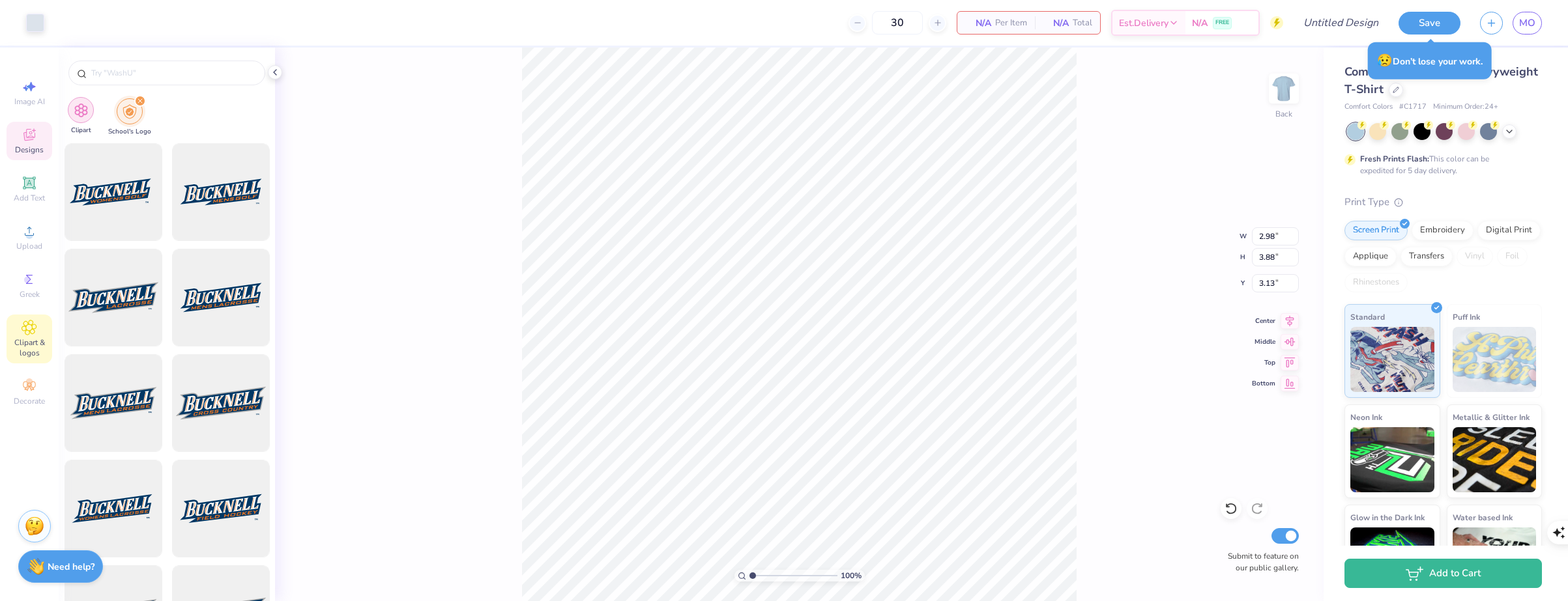
click at [77, 121] on div "filter for Clipart" at bounding box center [81, 110] width 26 height 26
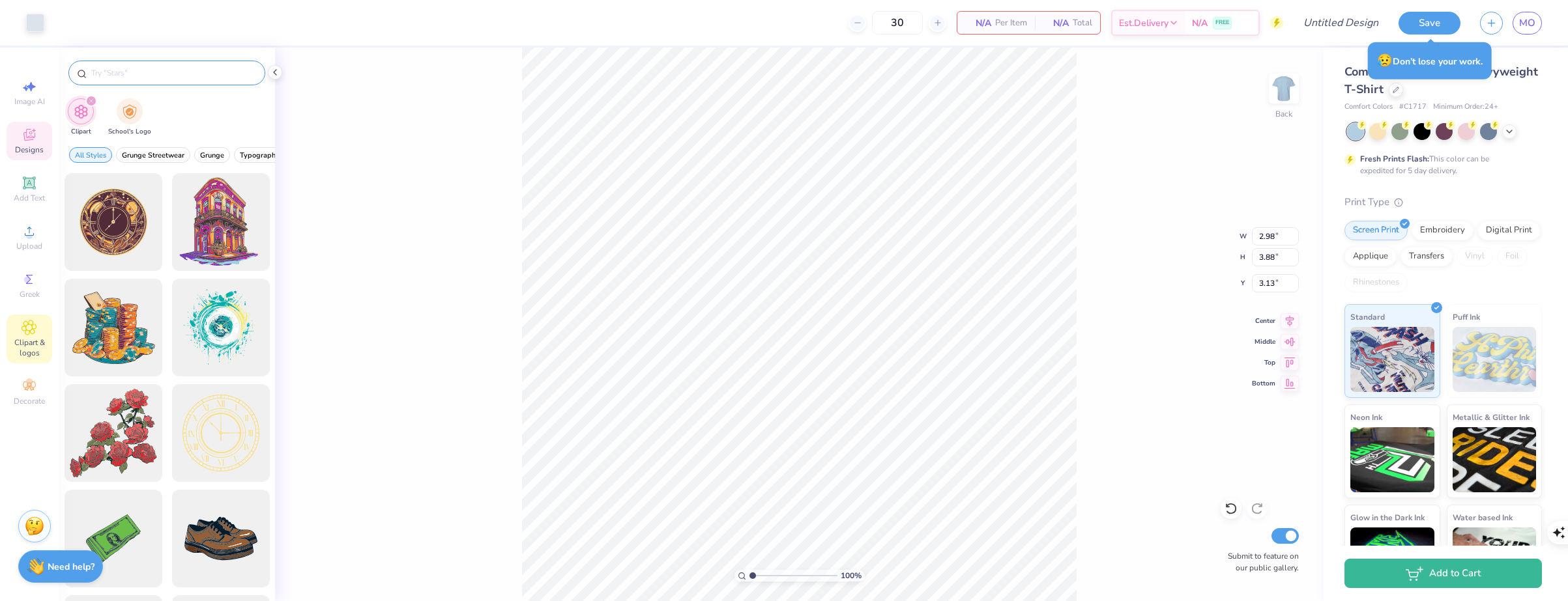
click at [173, 73] on input "text" at bounding box center [173, 73] width 167 height 13
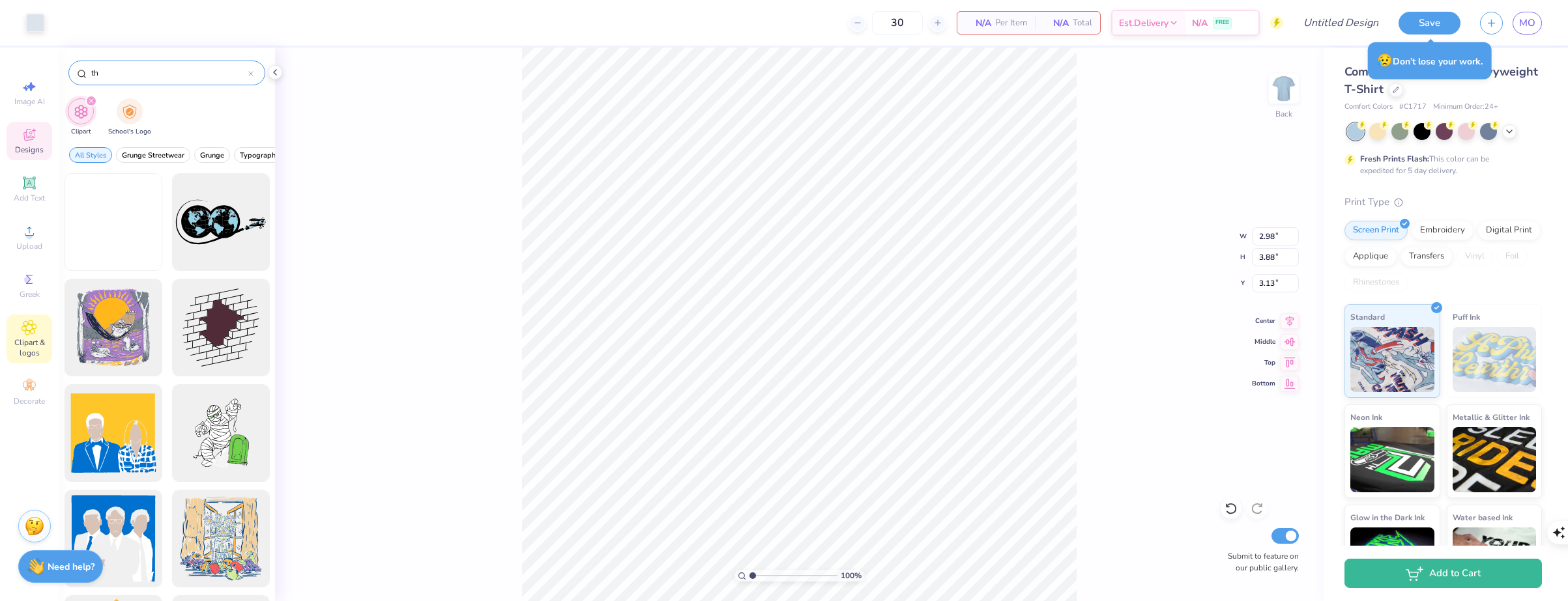
type input "t"
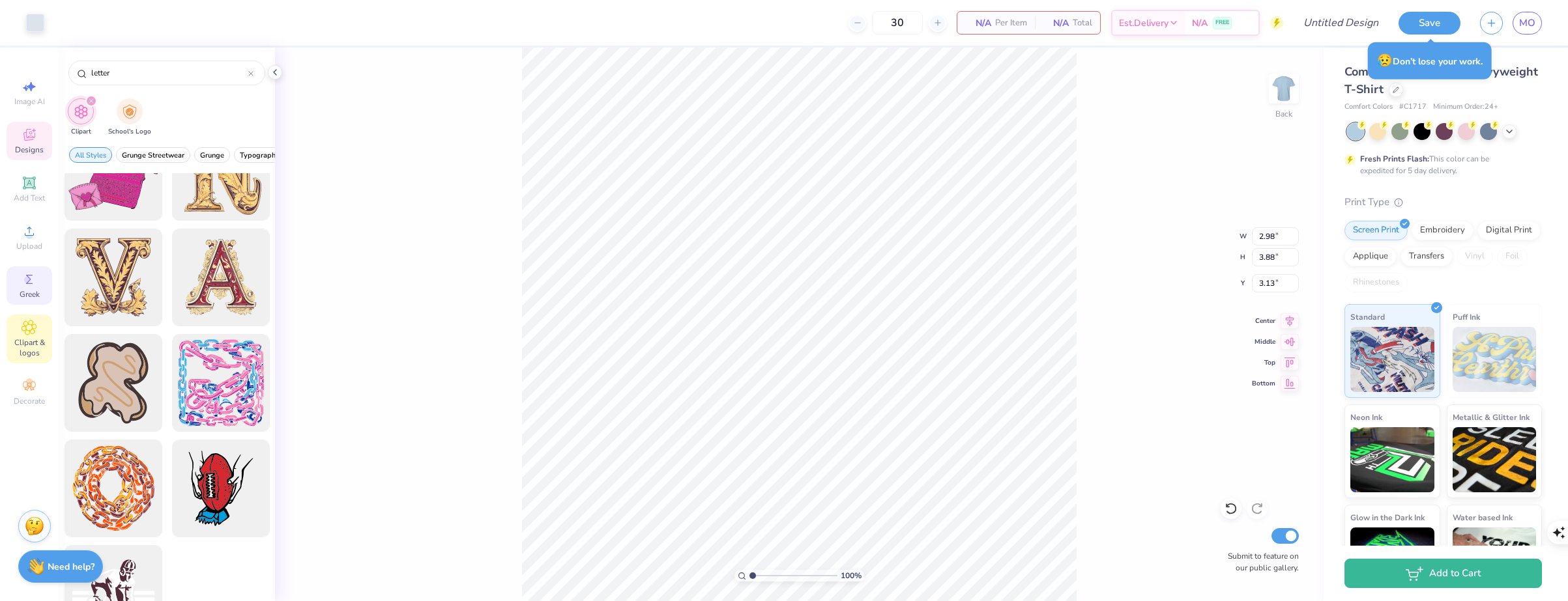
scroll to position [139, 0]
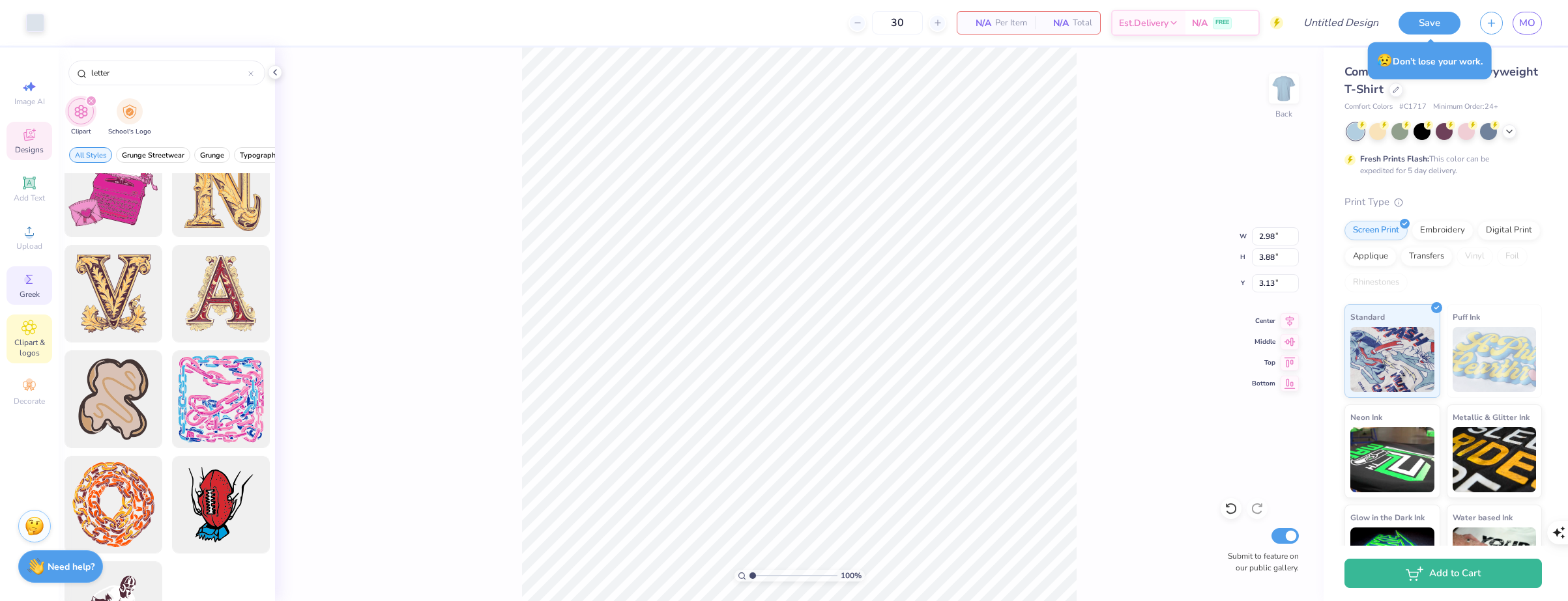
type input "letter"
click at [38, 284] on div "Greek" at bounding box center [29, 286] width 46 height 38
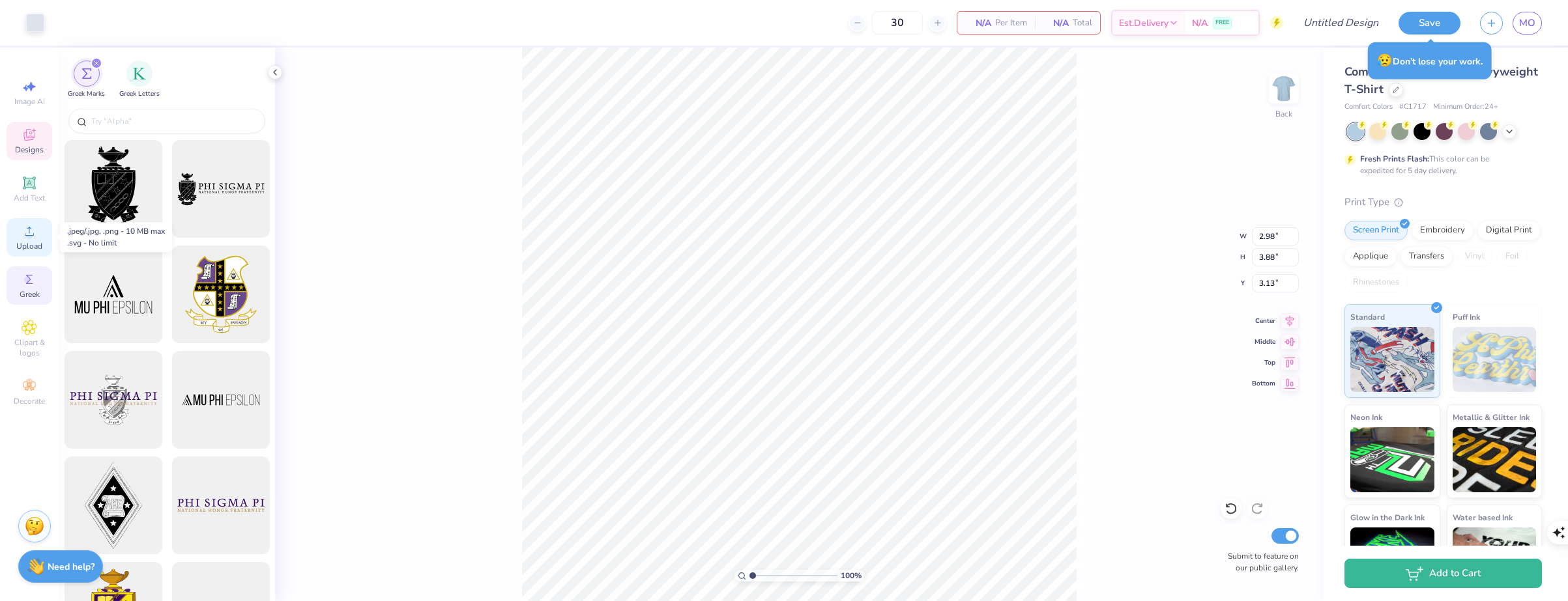
click at [29, 245] on span "Upload" at bounding box center [29, 246] width 26 height 10
click at [39, 245] on span "Upload" at bounding box center [29, 246] width 26 height 10
click at [29, 178] on icon at bounding box center [29, 183] width 16 height 16
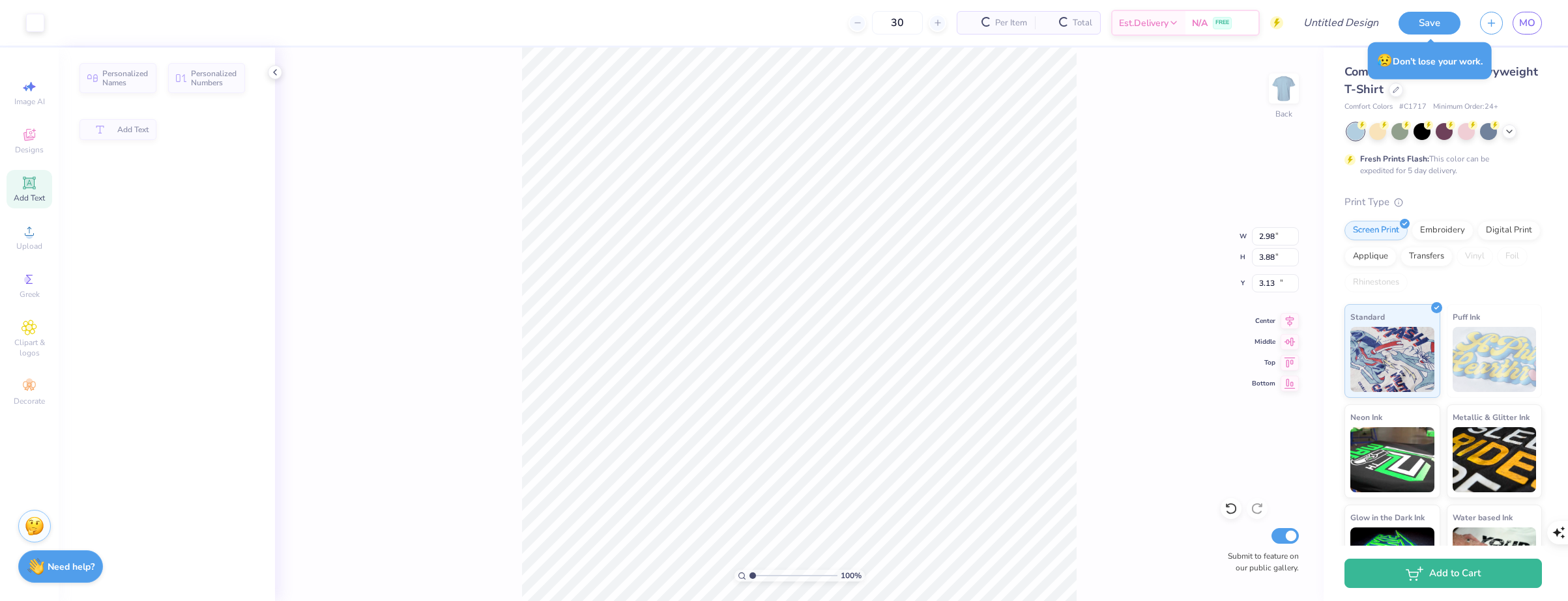
type input "5.59"
type input "1.62"
type input "11.69"
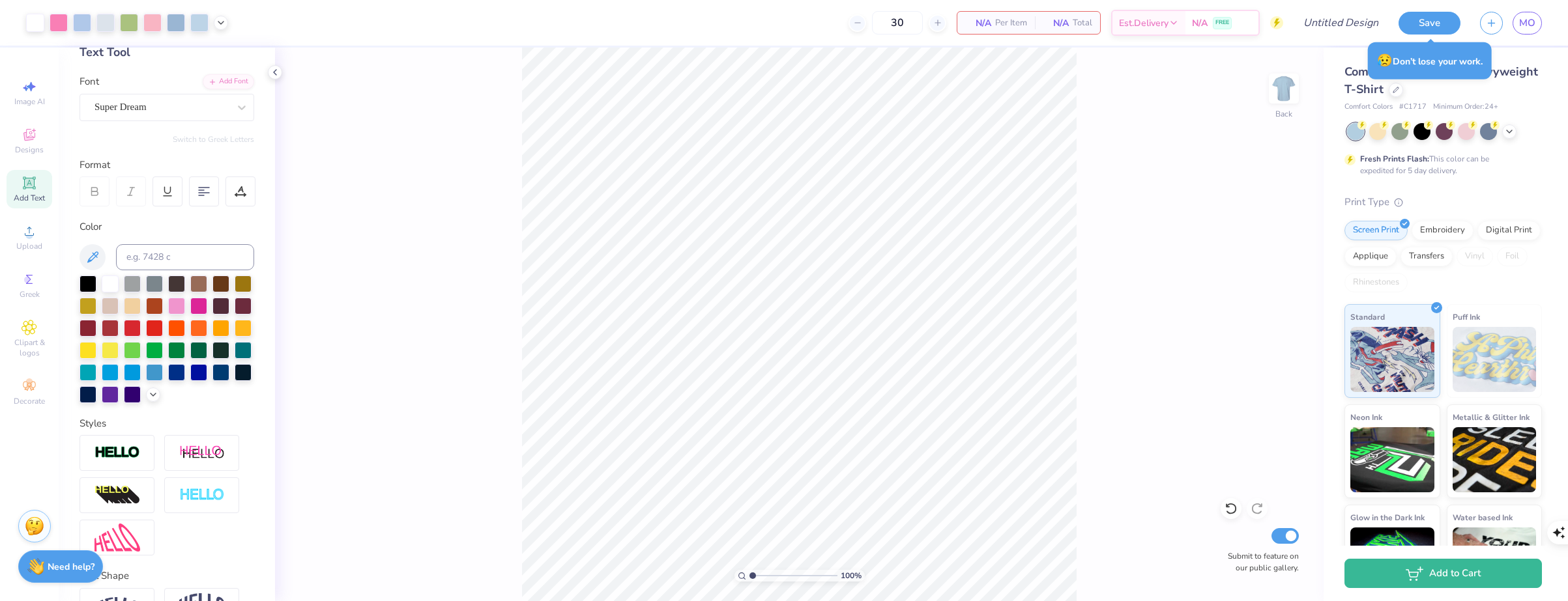
scroll to position [0, 0]
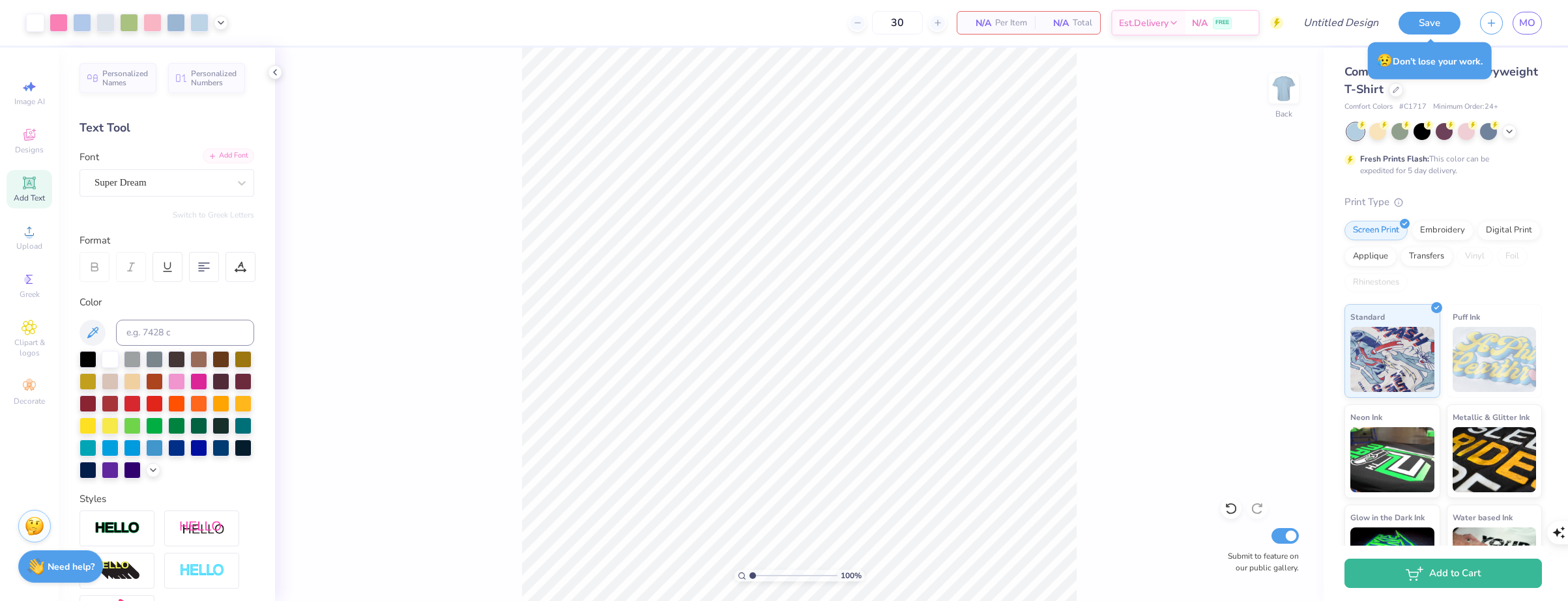
click at [207, 158] on div "Add Font" at bounding box center [228, 156] width 51 height 15
click at [130, 86] on div "Personalized Names" at bounding box center [118, 76] width 77 height 30
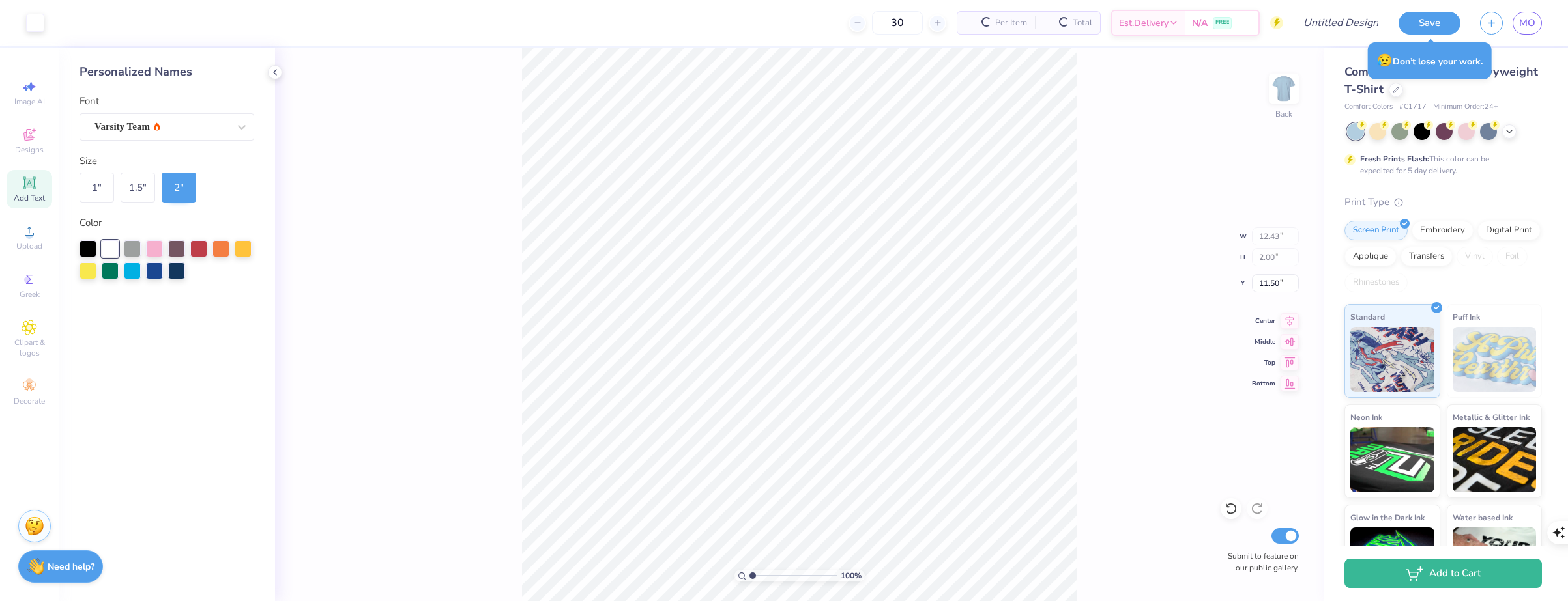
type input "12.43"
type input "2.00"
type input "11.50"
click at [15, 192] on div "Add Text" at bounding box center [29, 189] width 46 height 38
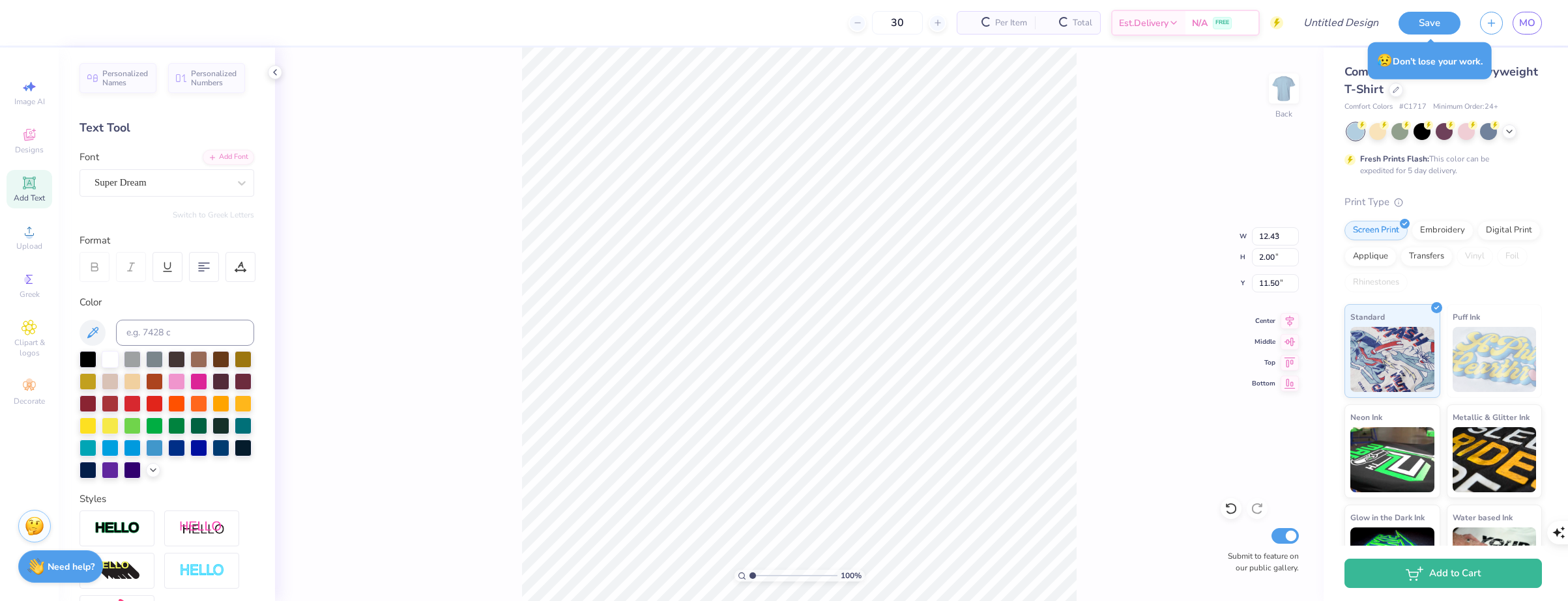
type input "5.59"
type input "1.62"
type input "11.69"
type input "3.00"
type input "3.28"
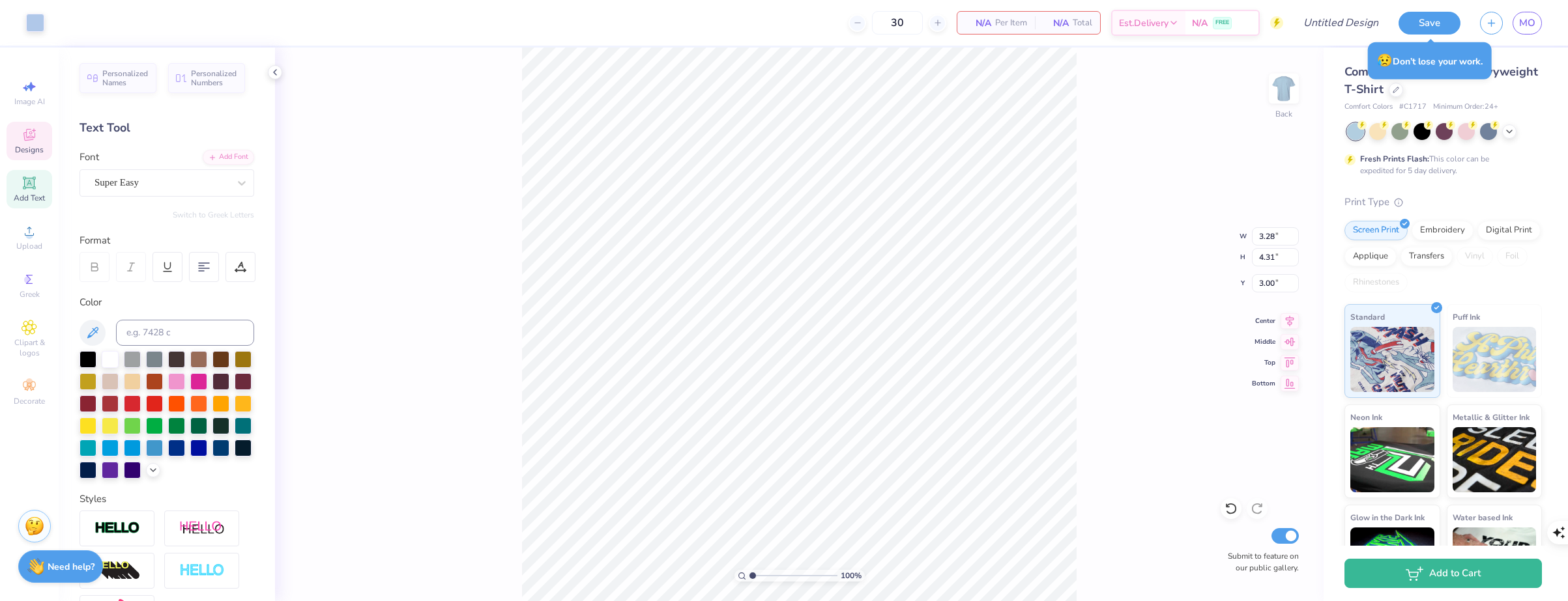
type input "4.31"
type input "8.98"
type input "11.13"
type input "2.97"
type input "3.87"
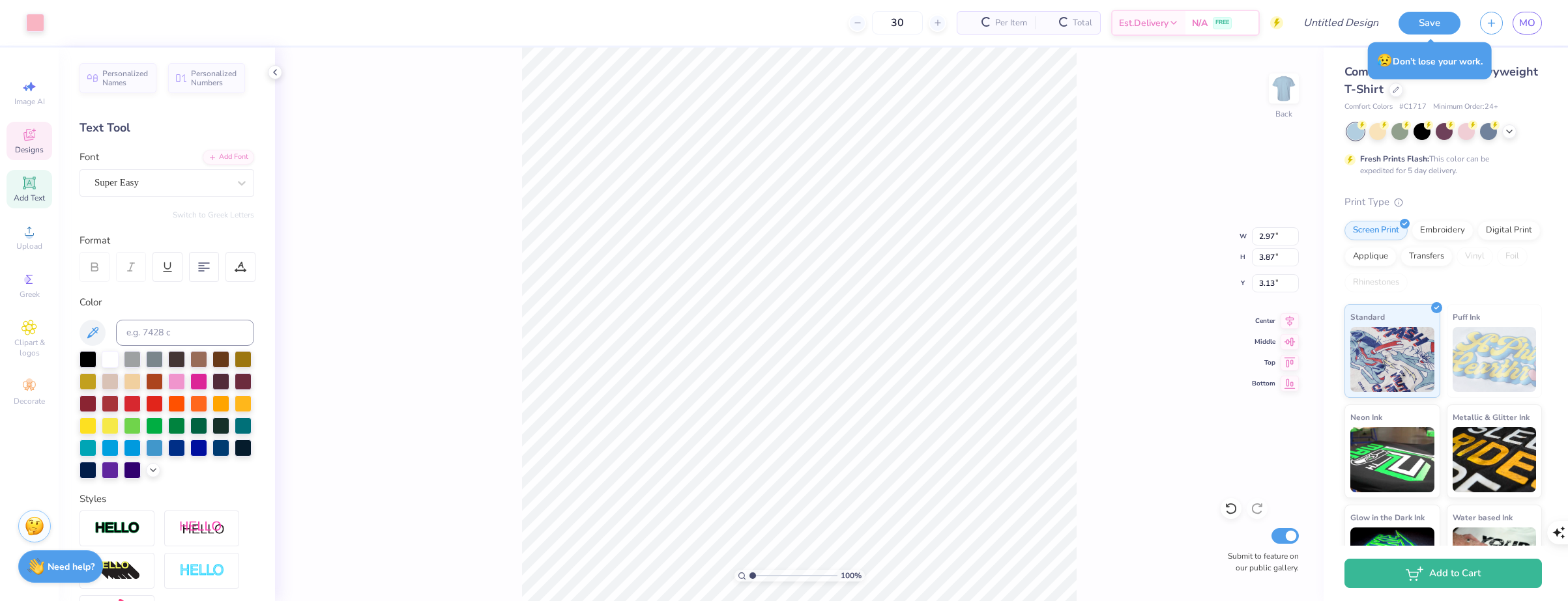
type input "9.27"
type input "2.98"
type input "3.88"
type input "8.62"
type input "3.87"
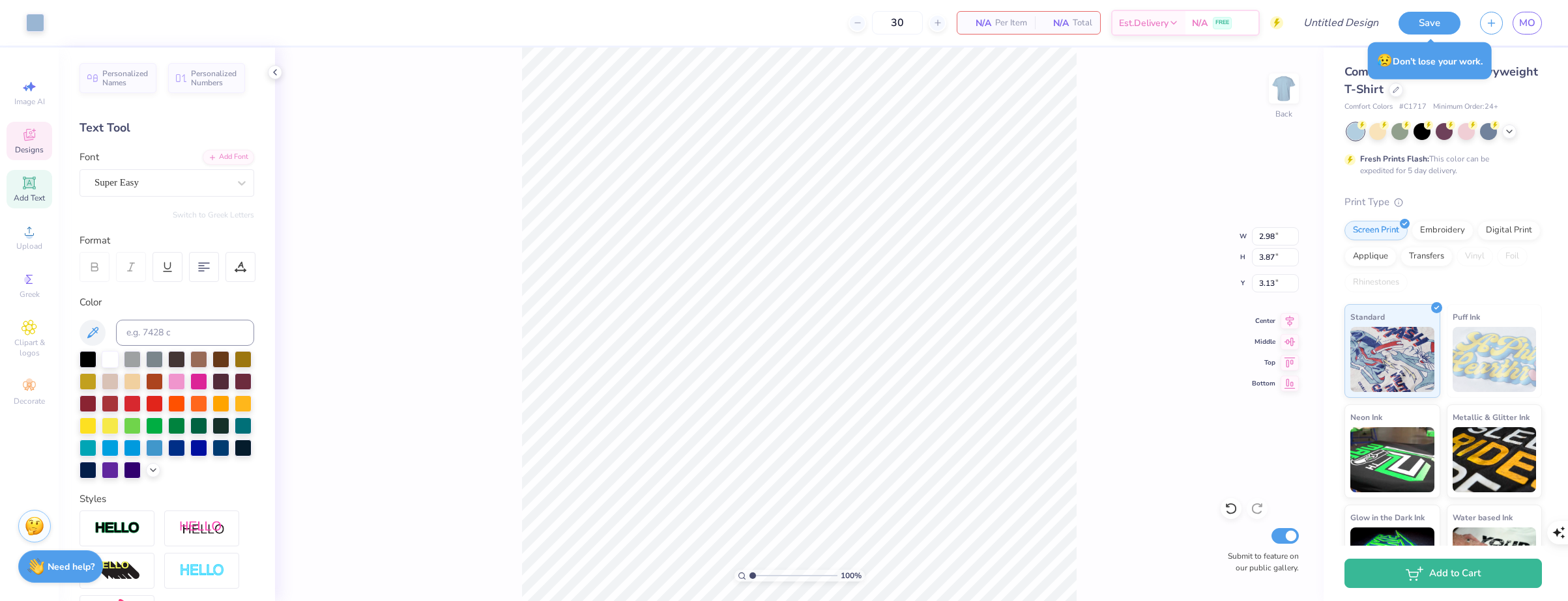
type input "7.62"
type input "3.52"
type input "4.39"
type input "9.56"
type input "9.90"
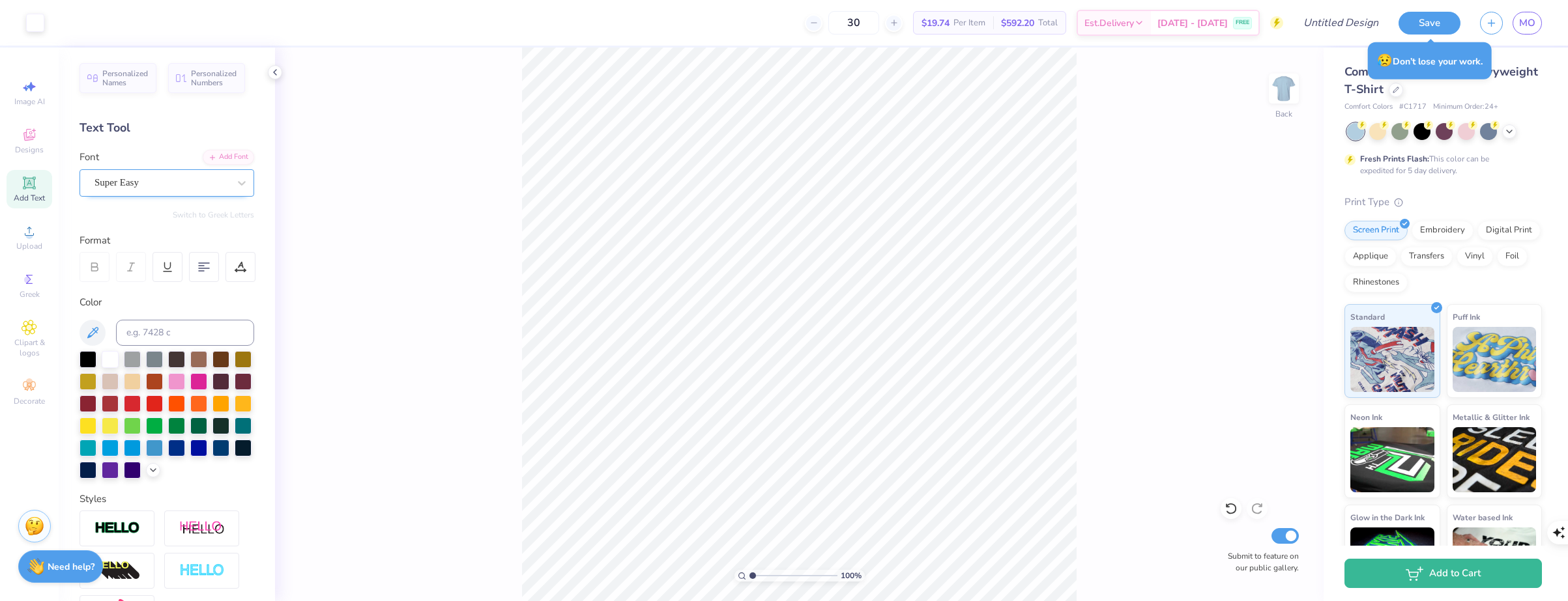
click at [130, 190] on div "Super Easy" at bounding box center [162, 182] width 137 height 20
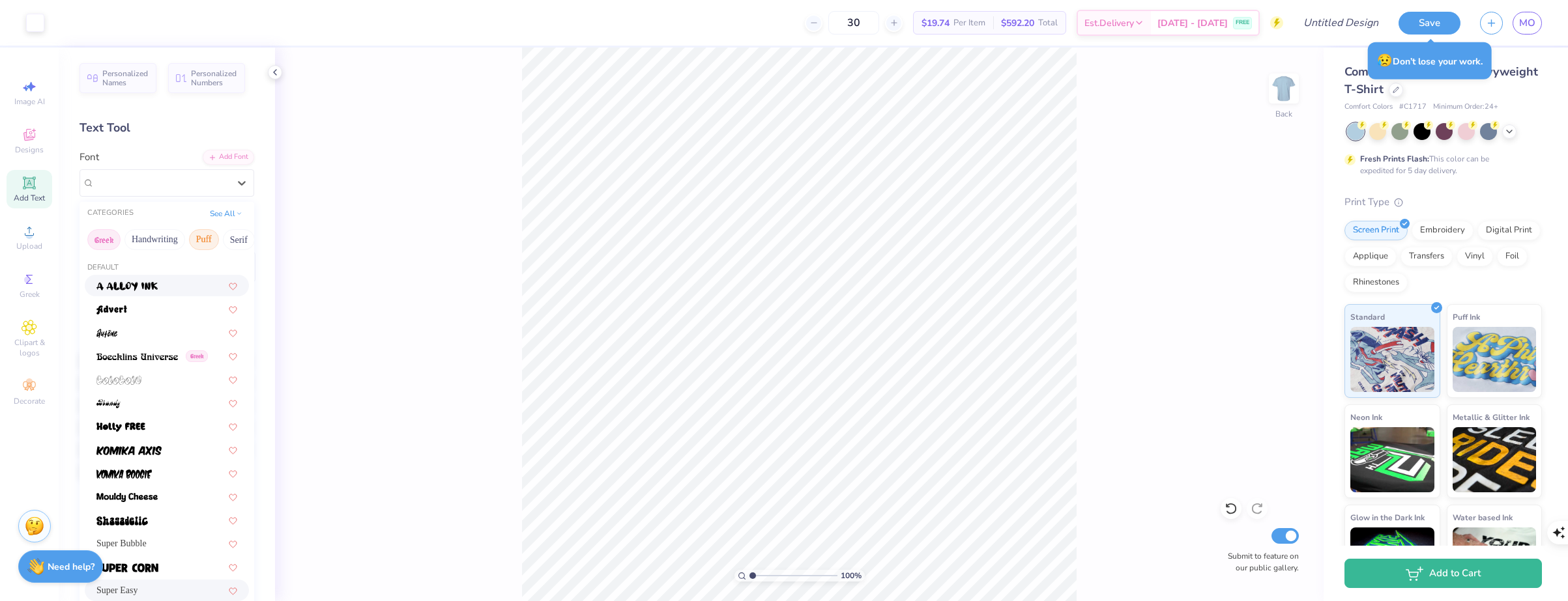
click at [111, 246] on button "Greek" at bounding box center [104, 240] width 33 height 21
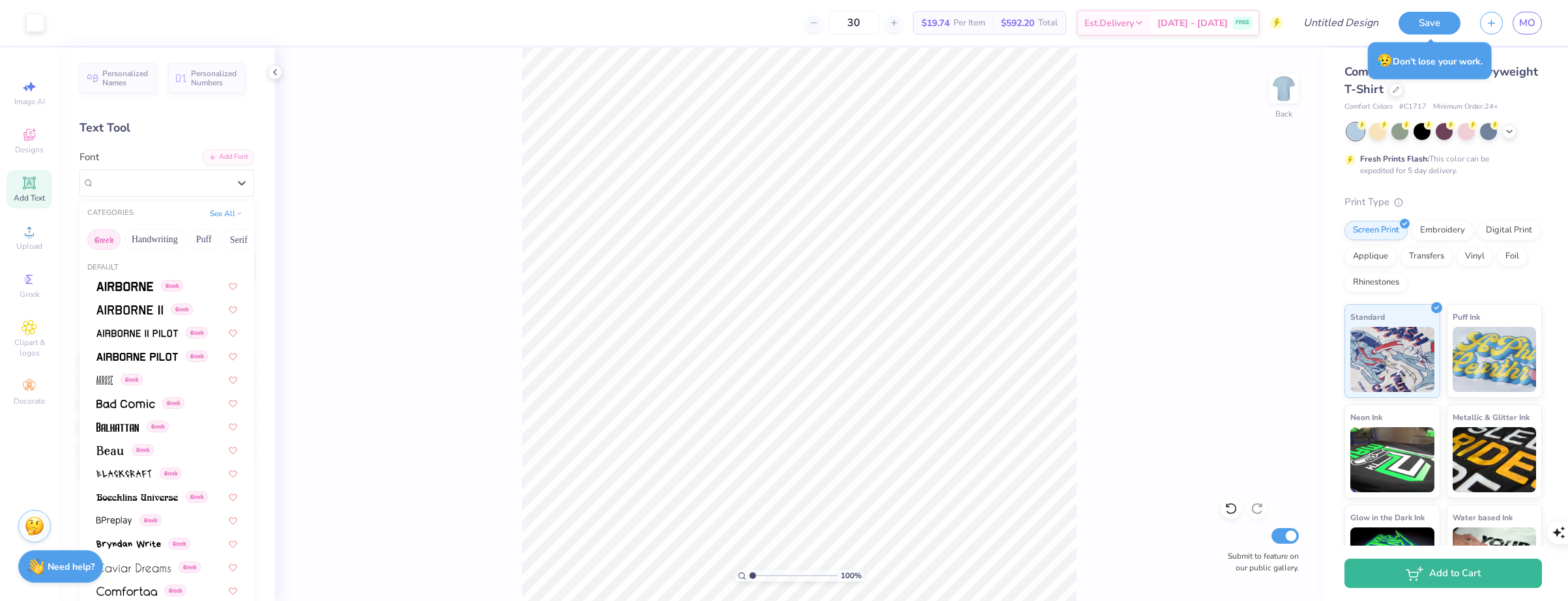
scroll to position [391, 0]
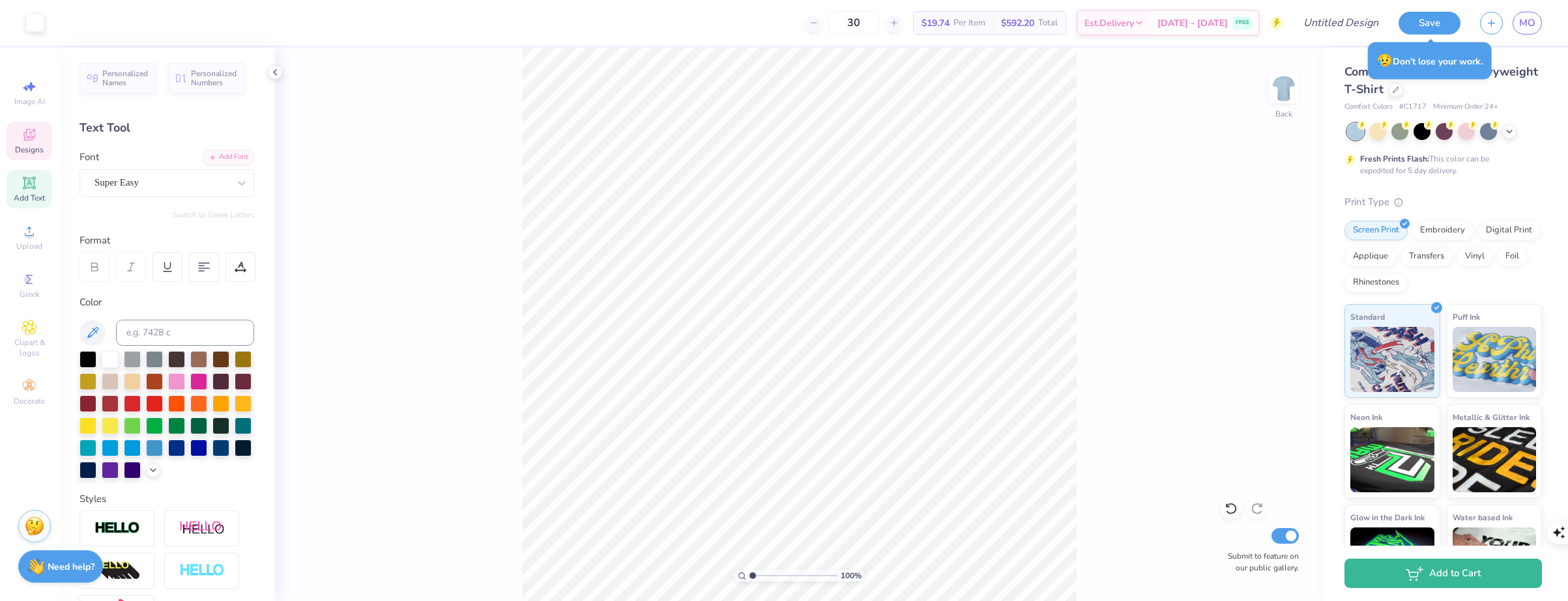
click at [33, 134] on icon at bounding box center [29, 134] width 16 height 16
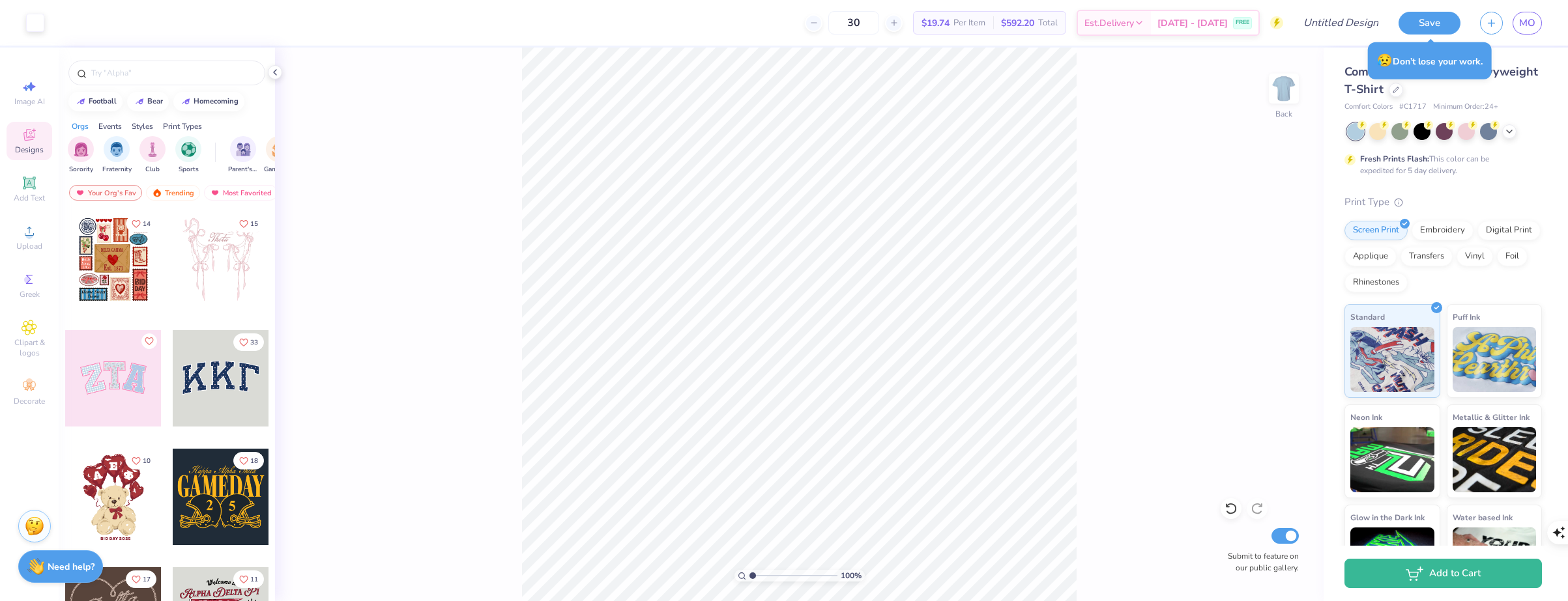
scroll to position [65, 0]
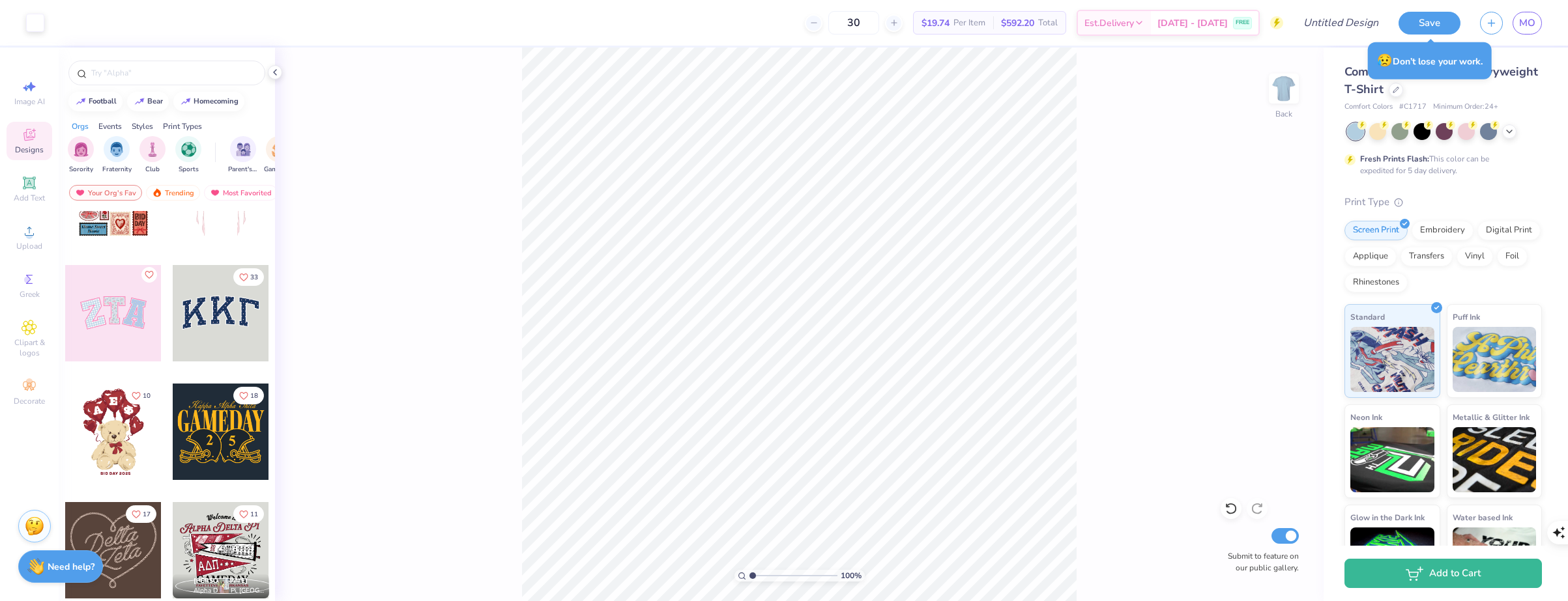
click at [146, 278] on button "Like" at bounding box center [149, 275] width 16 height 16
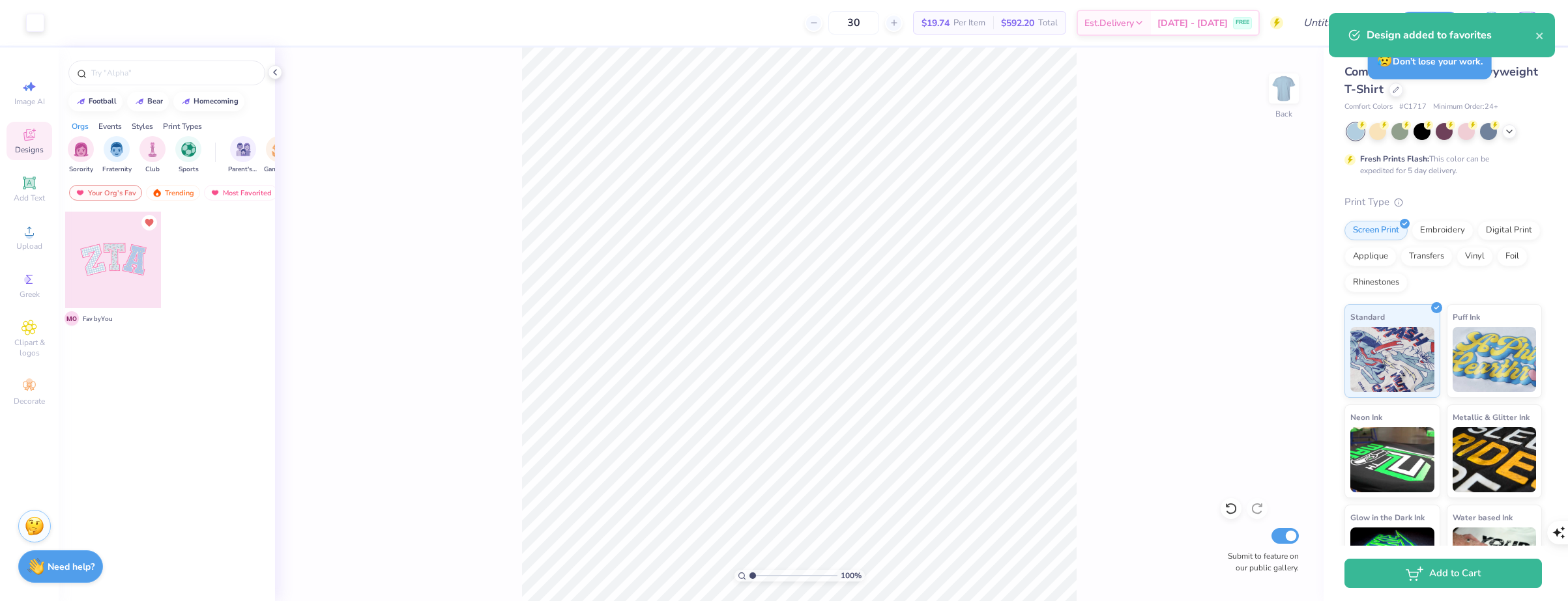
scroll to position [0, 0]
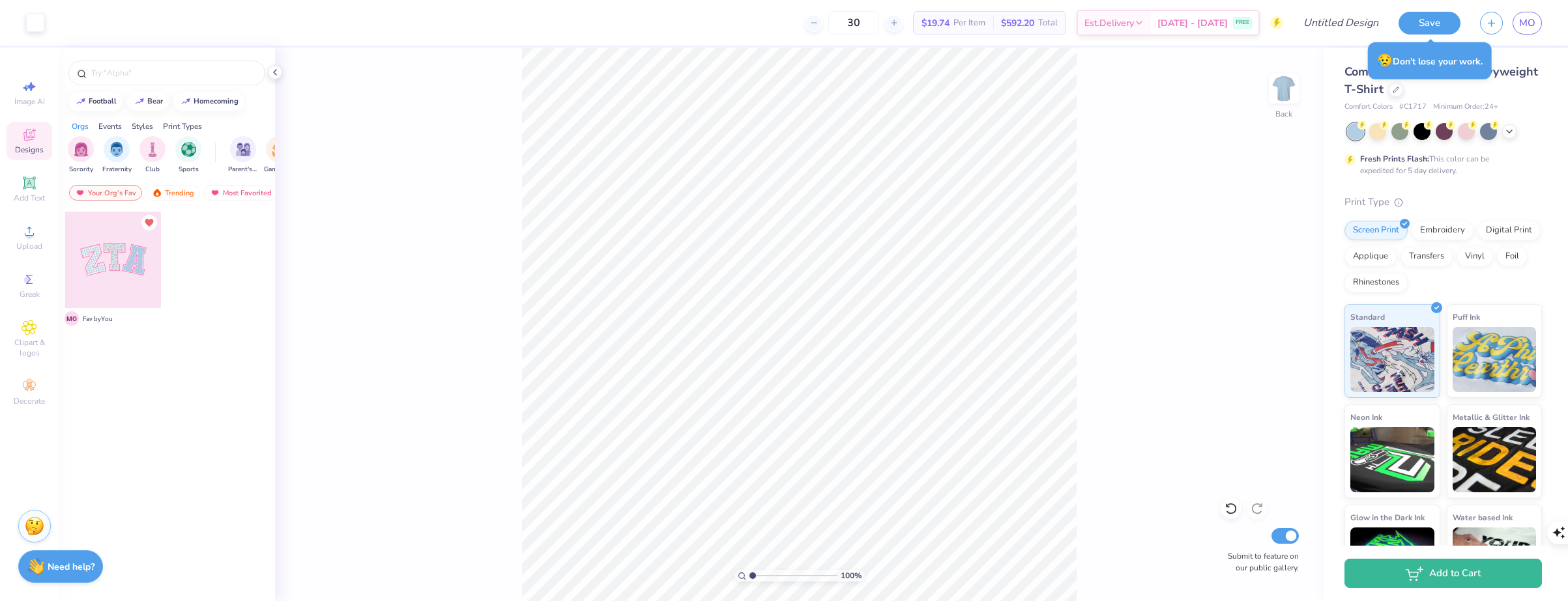
click at [114, 277] on div at bounding box center [113, 260] width 97 height 97
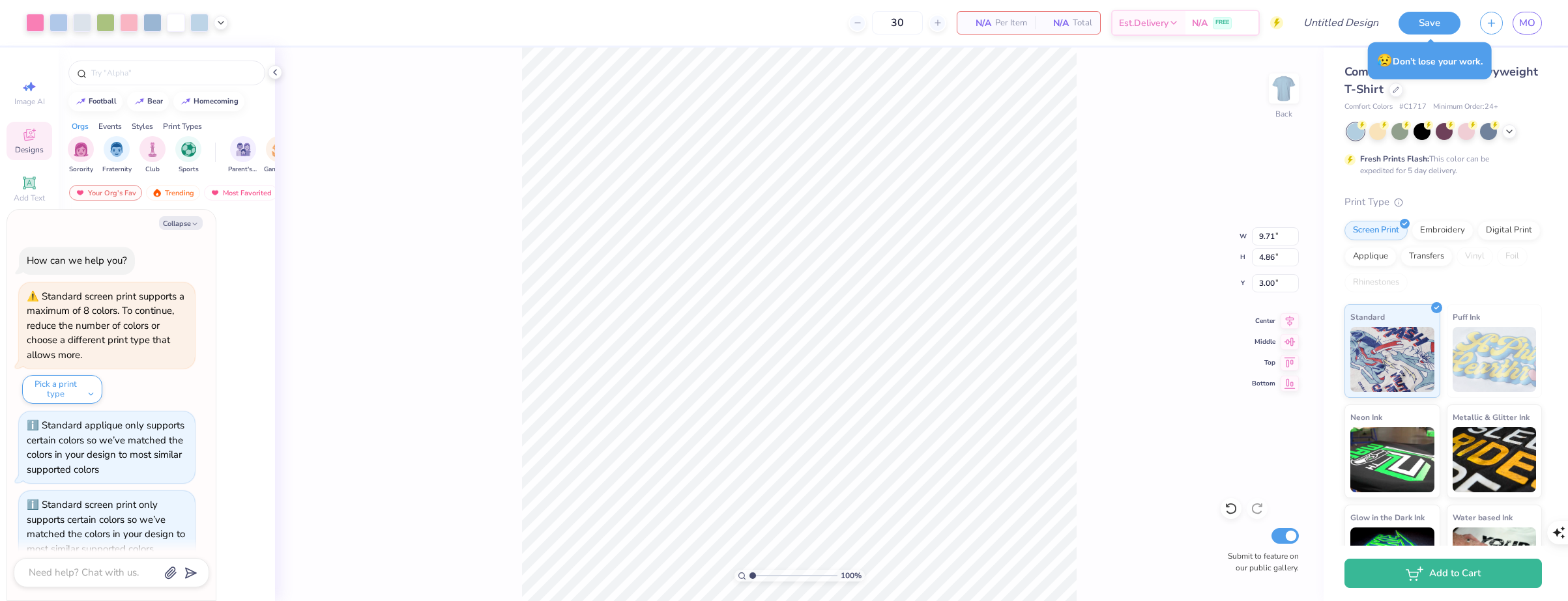
scroll to position [422, 0]
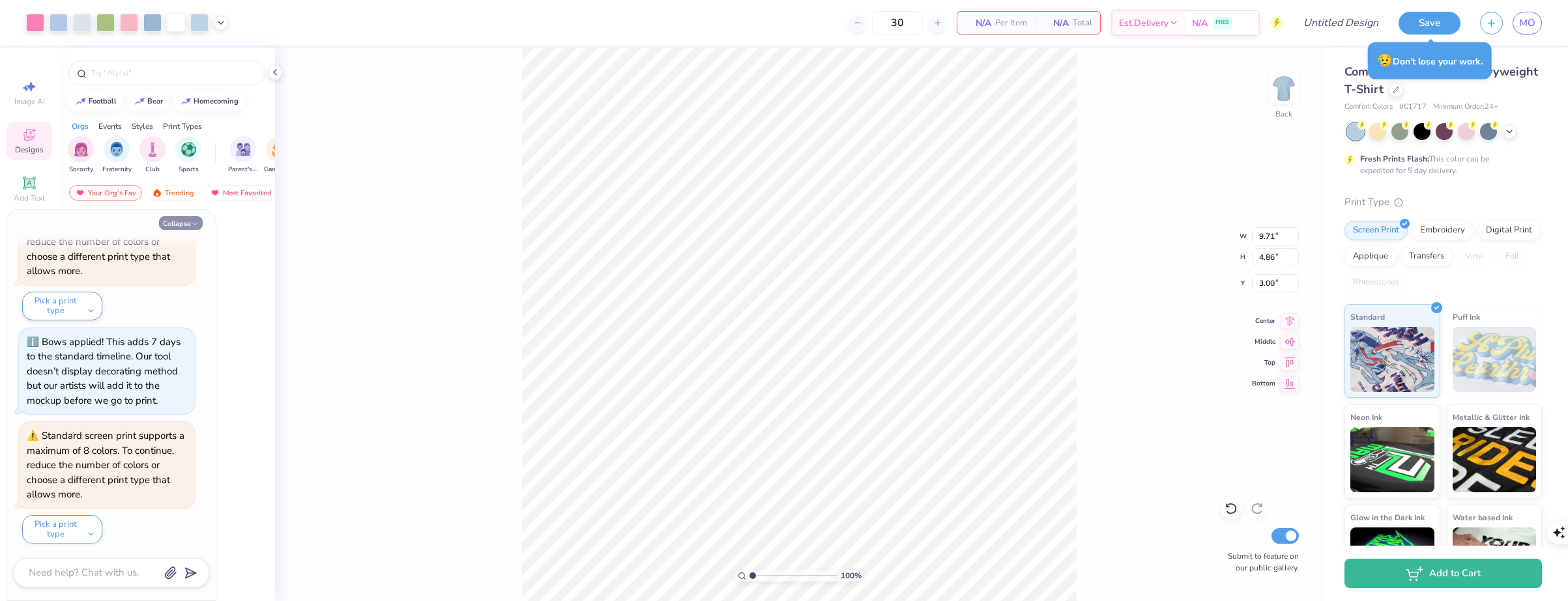
click at [192, 222] on icon "button" at bounding box center [195, 223] width 8 height 8
type textarea "x"
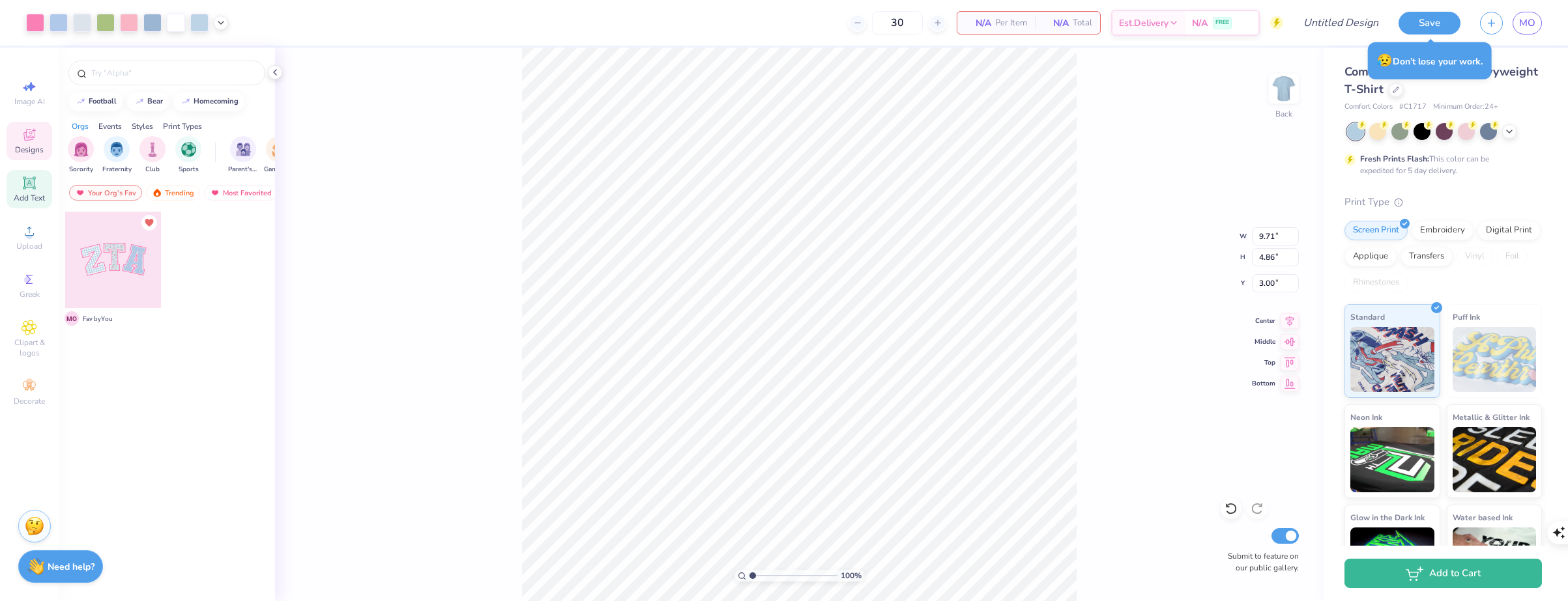
click at [38, 200] on span "Add Text" at bounding box center [29, 197] width 32 height 10
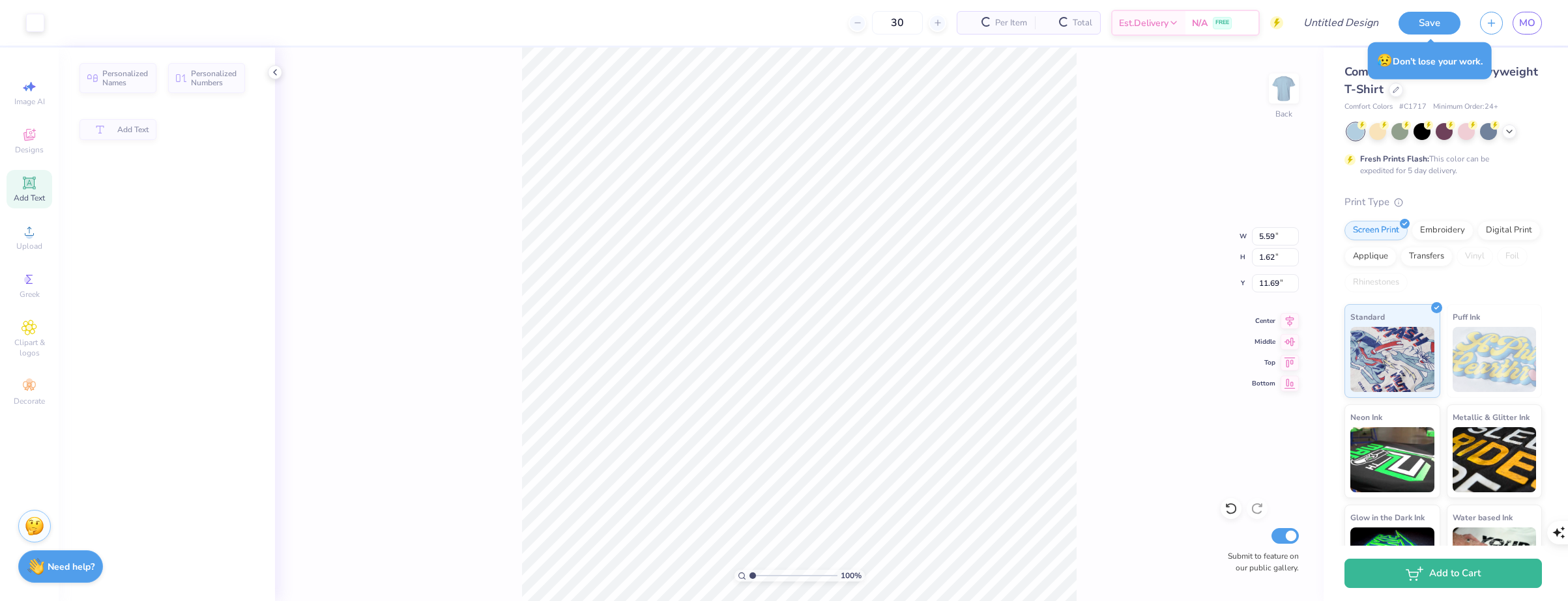
type input "5.59"
type input "1.62"
type input "11.69"
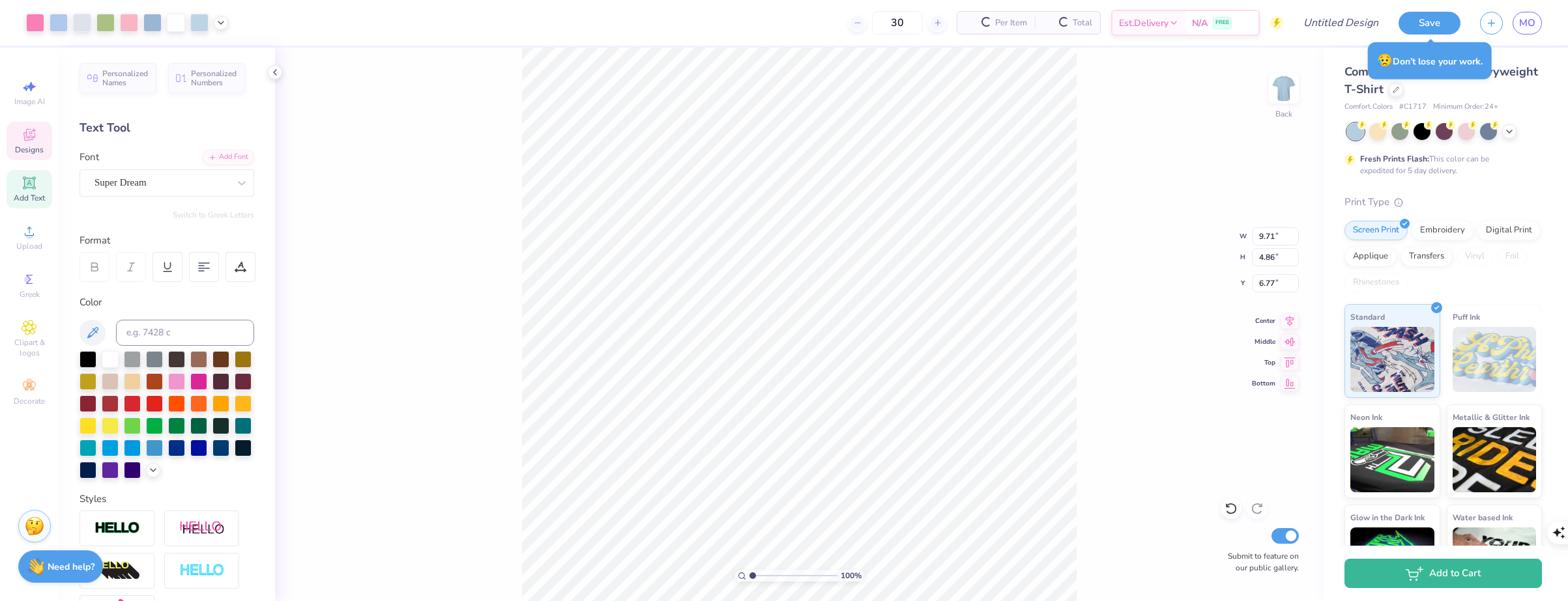
type input "6.77"
click at [192, 189] on div "Super Dream" at bounding box center [162, 182] width 137 height 20
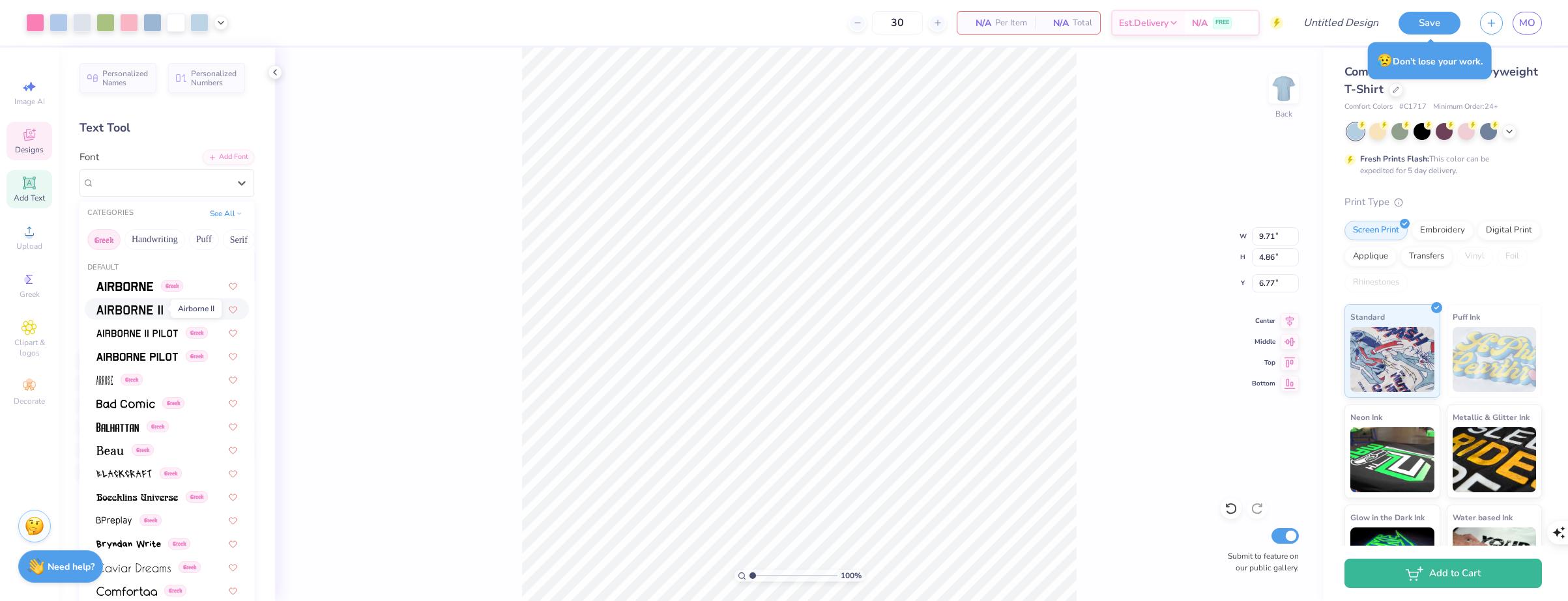
click at [137, 315] on span at bounding box center [130, 309] width 67 height 14
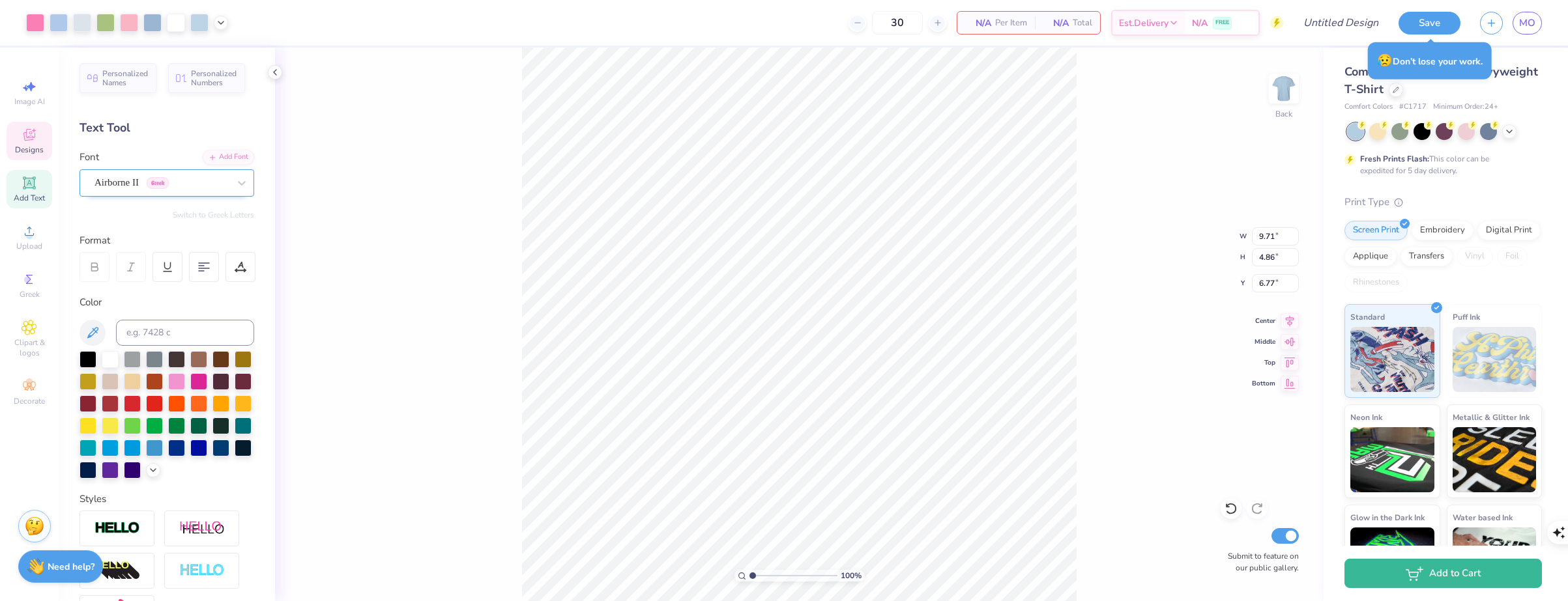
click at [175, 182] on div "Airborne II Greek" at bounding box center [162, 182] width 137 height 20
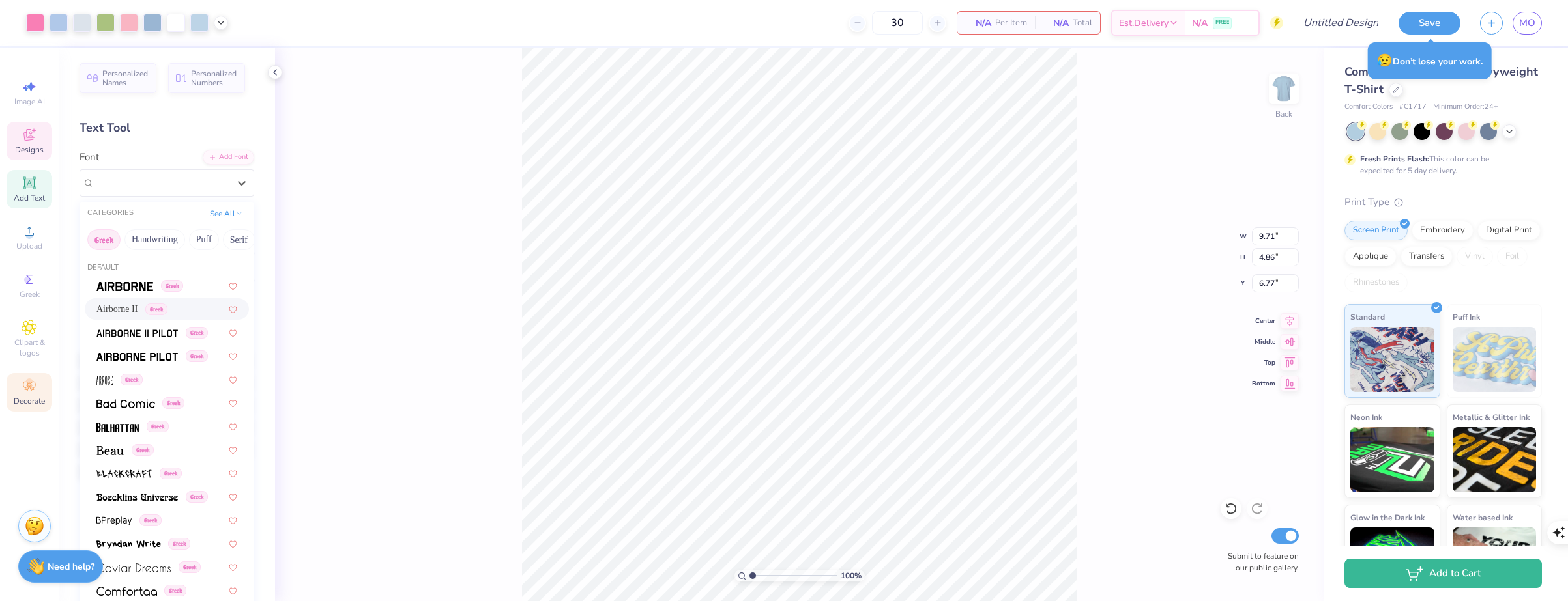
click at [44, 390] on div "Decorate" at bounding box center [29, 393] width 46 height 38
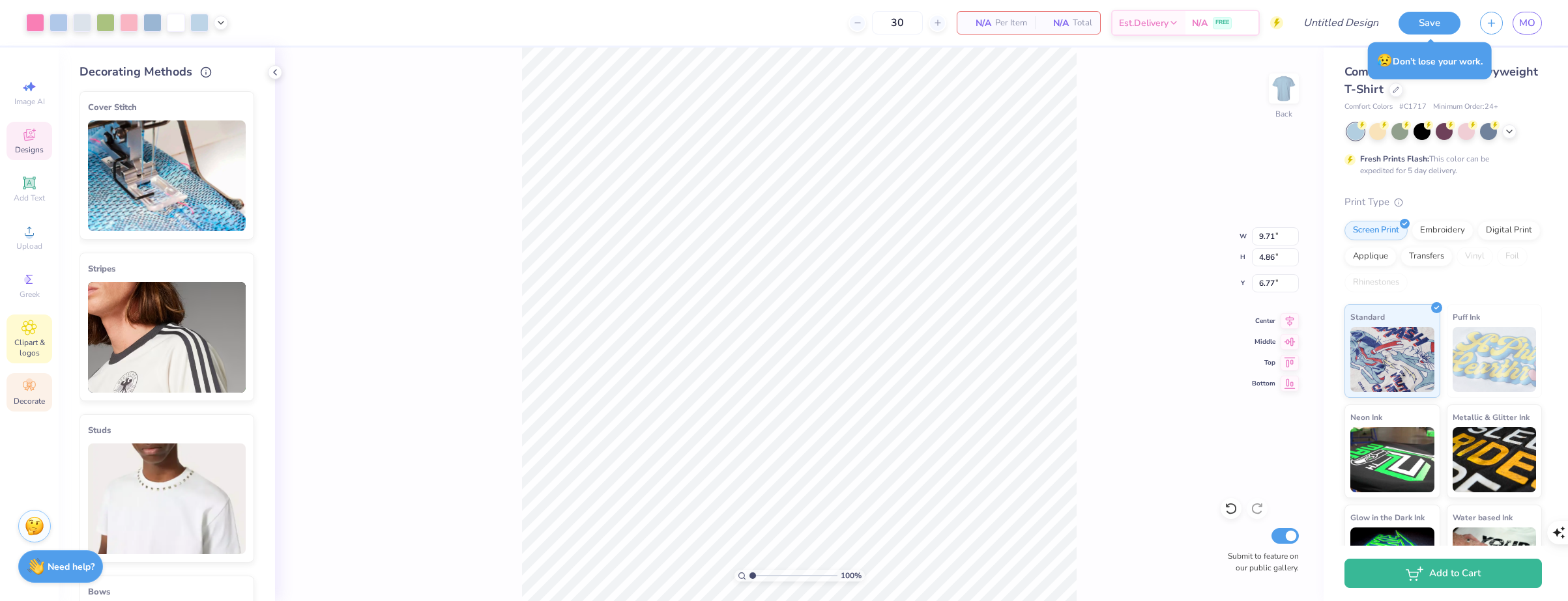
click at [39, 341] on span "Clipart & logos" at bounding box center [29, 347] width 46 height 21
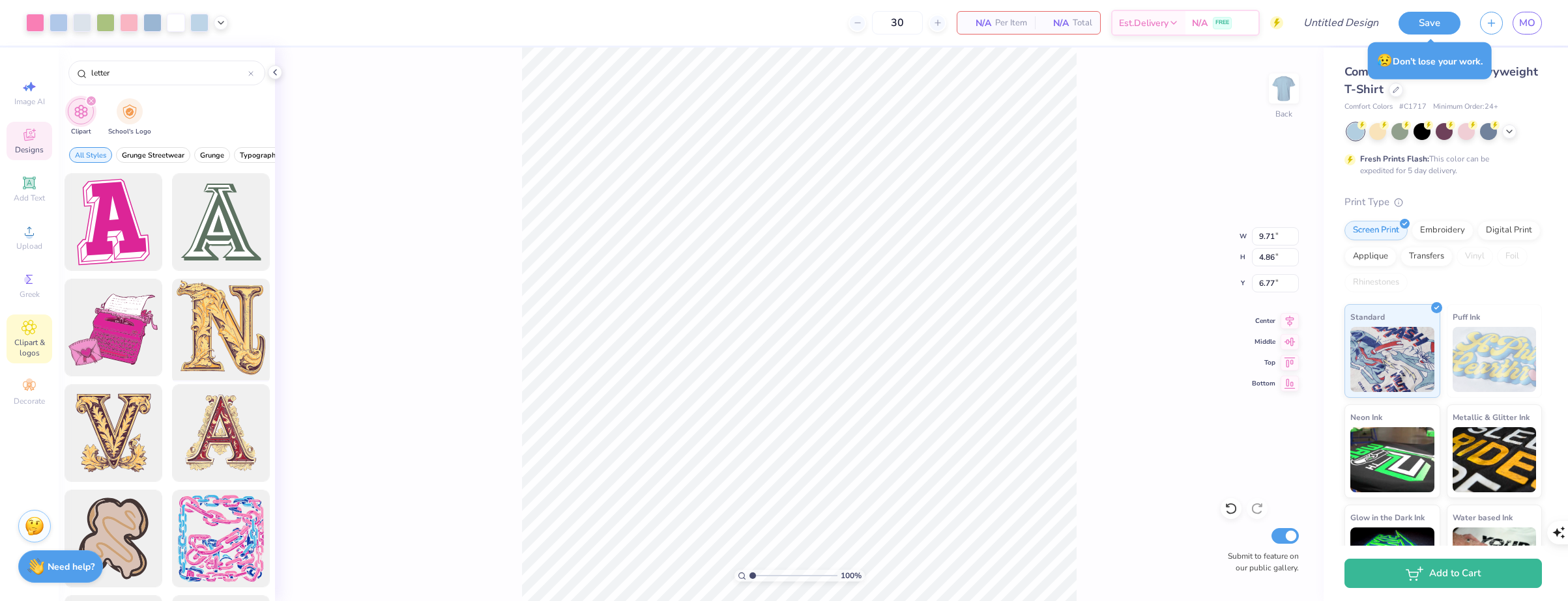
scroll to position [205, 0]
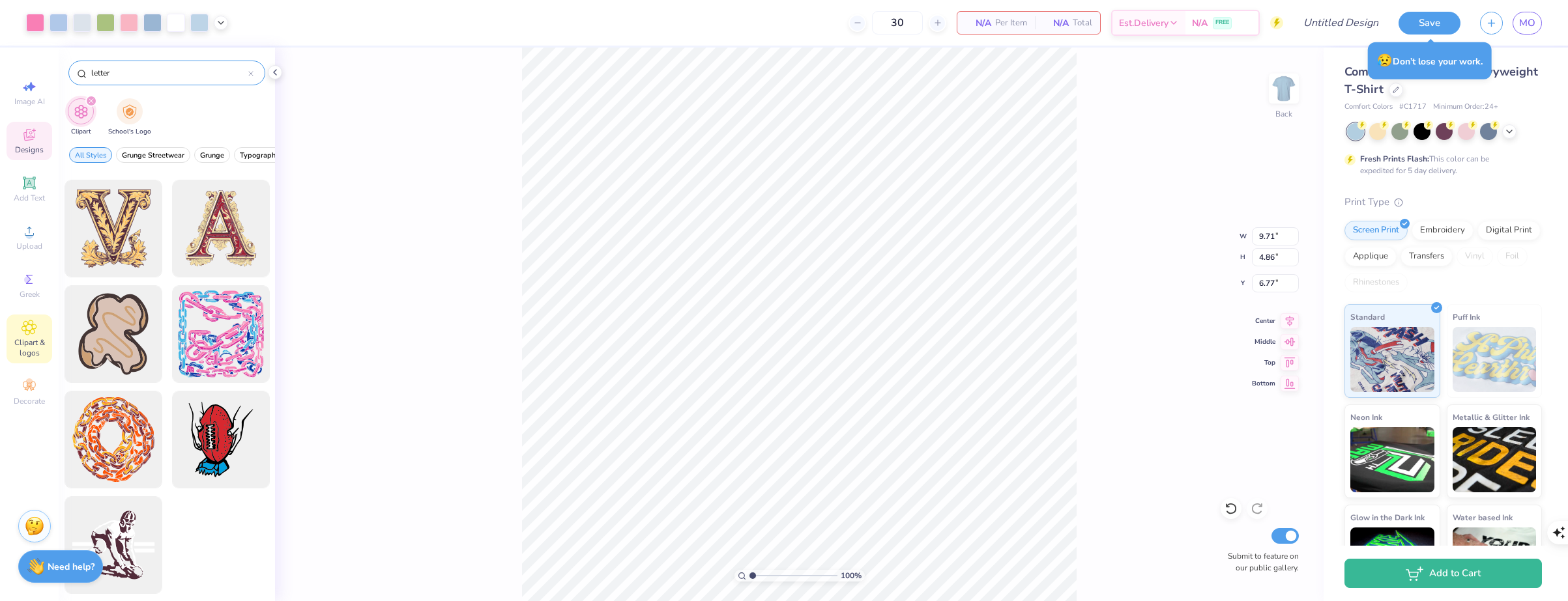
click at [253, 73] on icon at bounding box center [251, 74] width 5 height 5
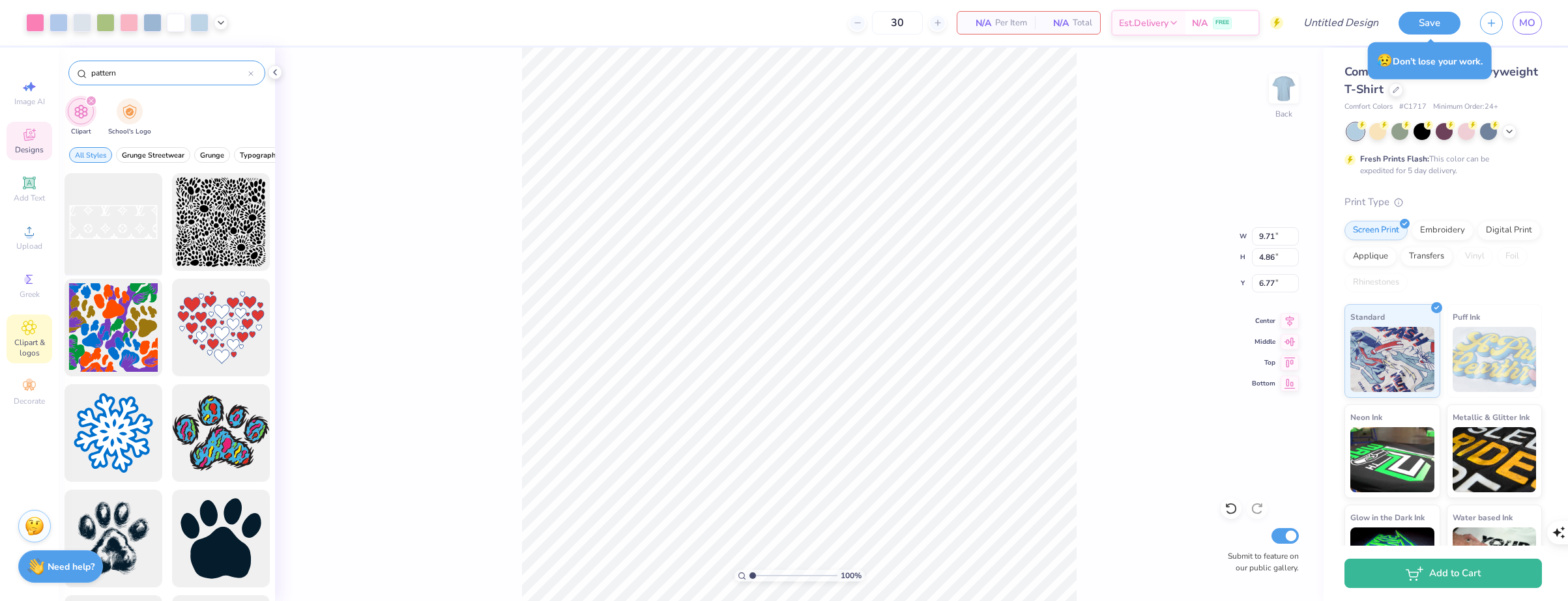
type input "pattern"
click at [128, 202] on div at bounding box center [113, 222] width 108 height 108
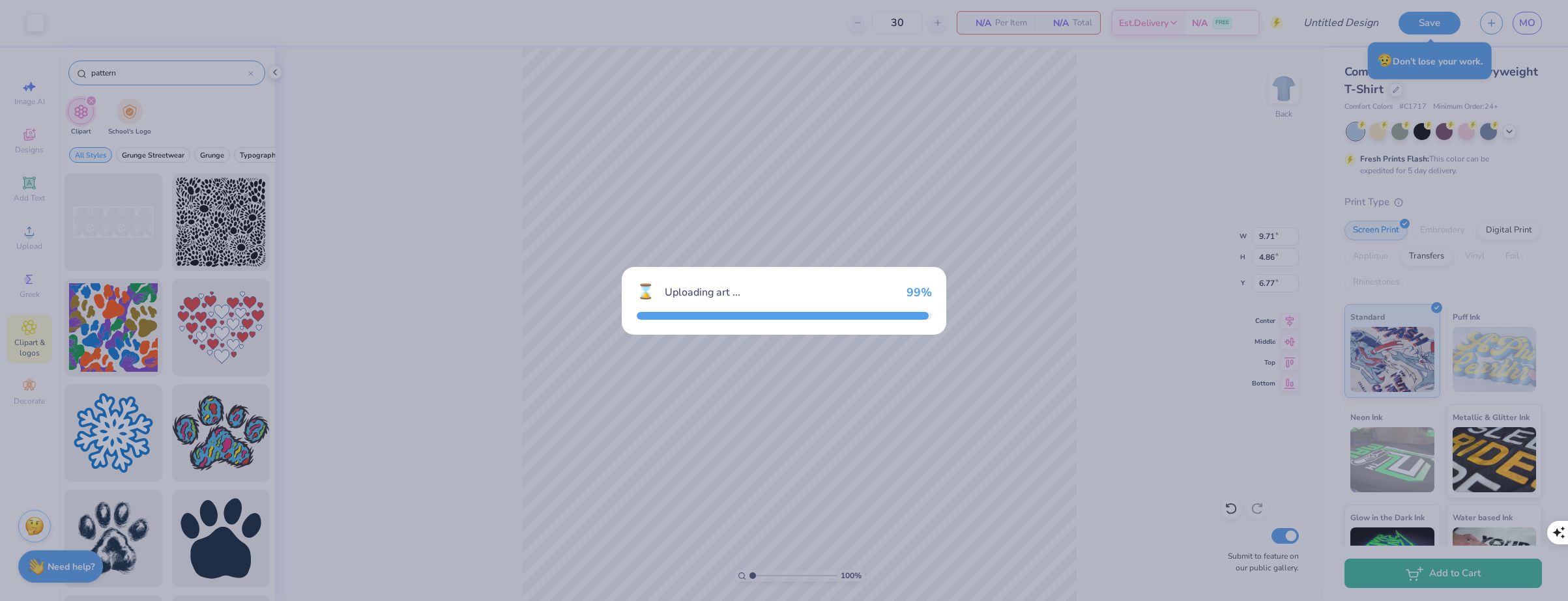
type input "14.17"
type input "5.48"
type input "3.00"
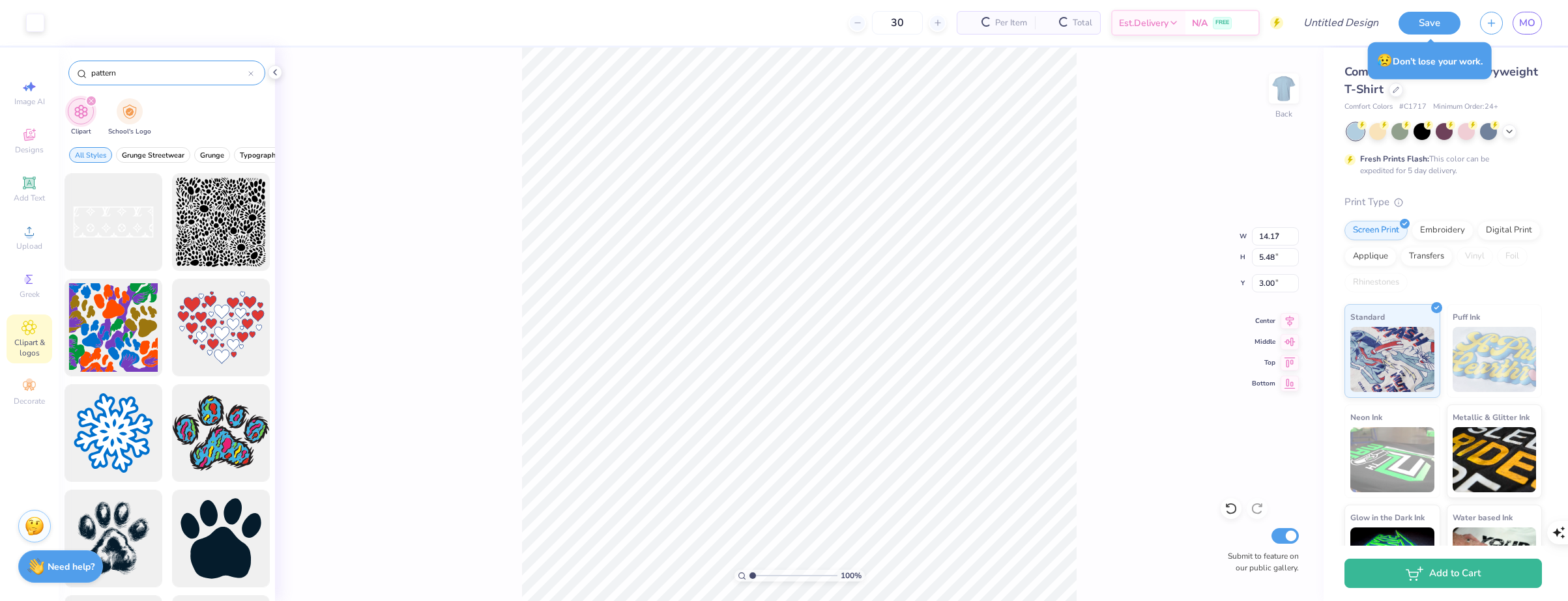
type input "5.84"
type input "2.26"
type input "13.64"
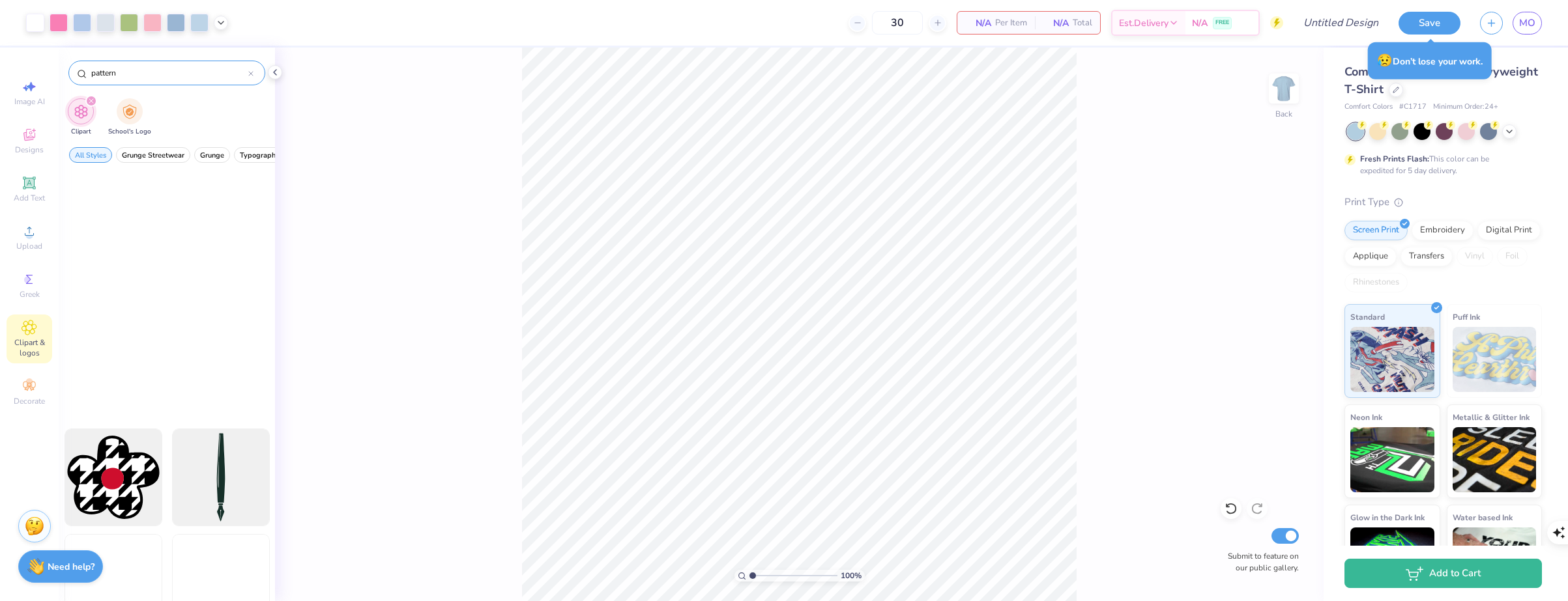
scroll to position [3779, 0]
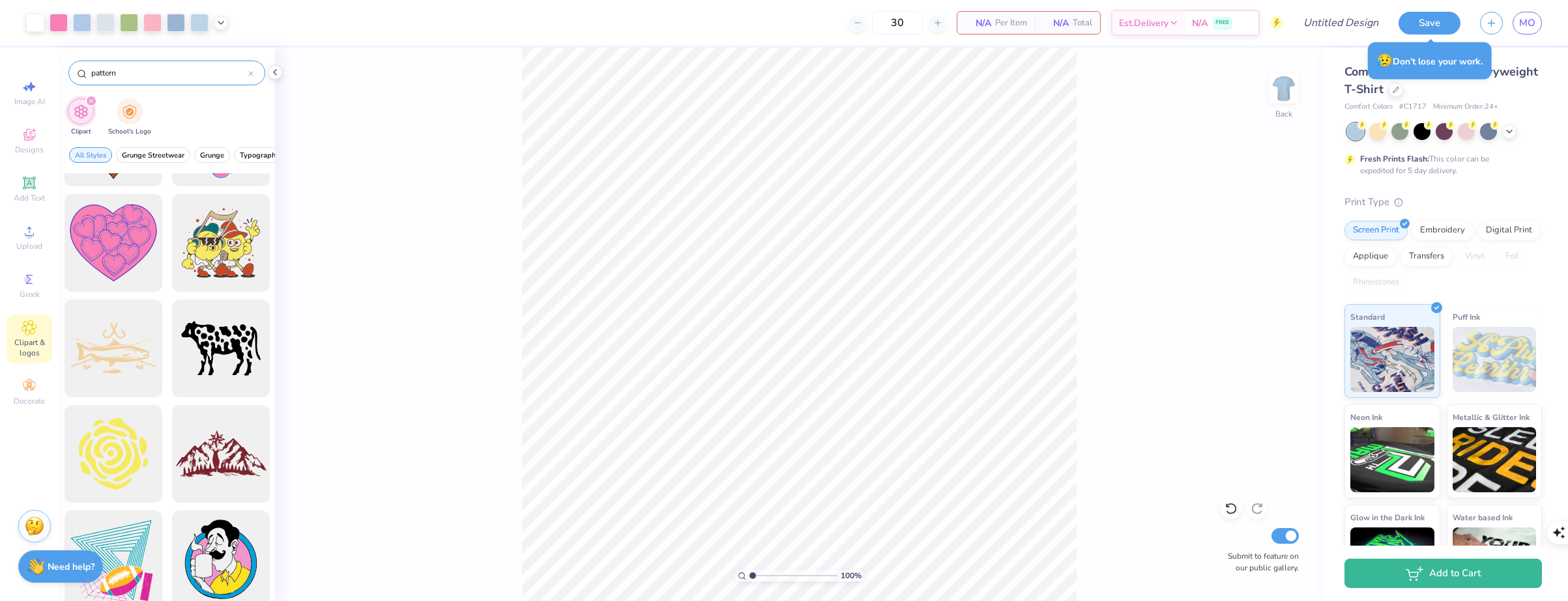
click at [704, 238] on div "100 % Back Submit to feature on our public gallery." at bounding box center [799, 324] width 1049 height 554
